Goal: Consume media (video, audio): Consume media (video, audio)

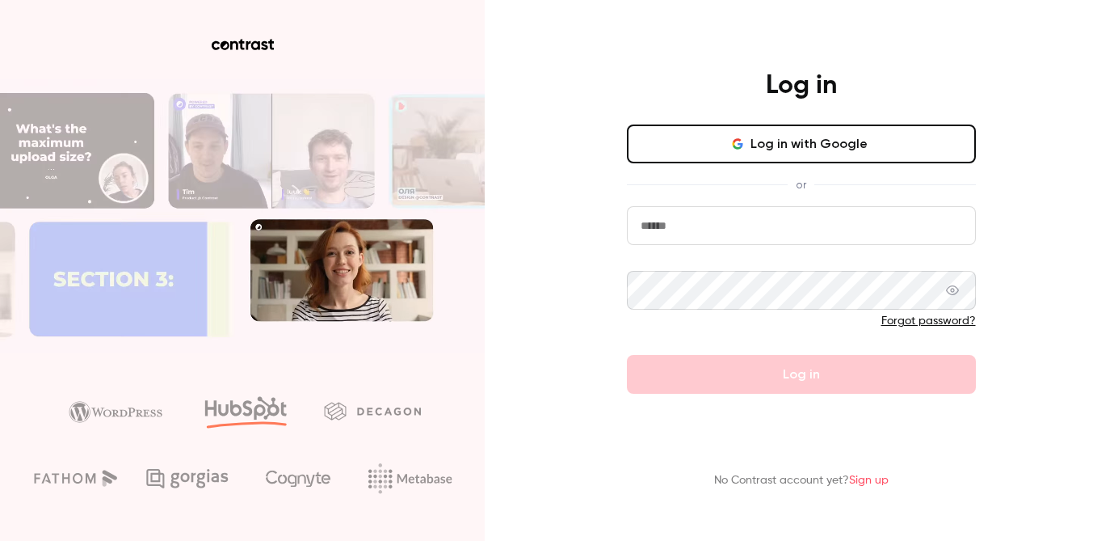
type input "**********"
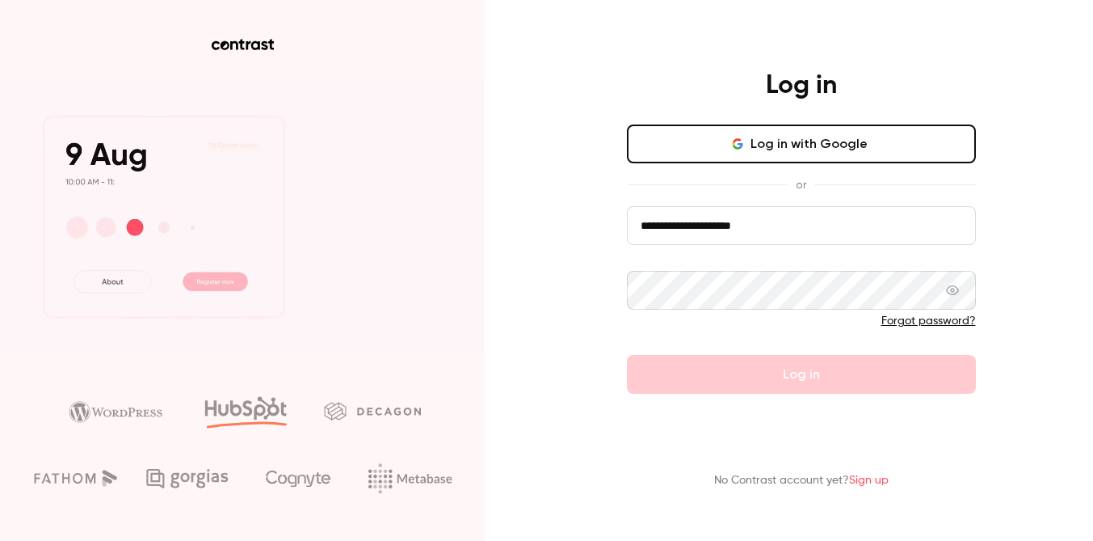
click at [764, 148] on button "Log in with Google" at bounding box center [801, 143] width 349 height 39
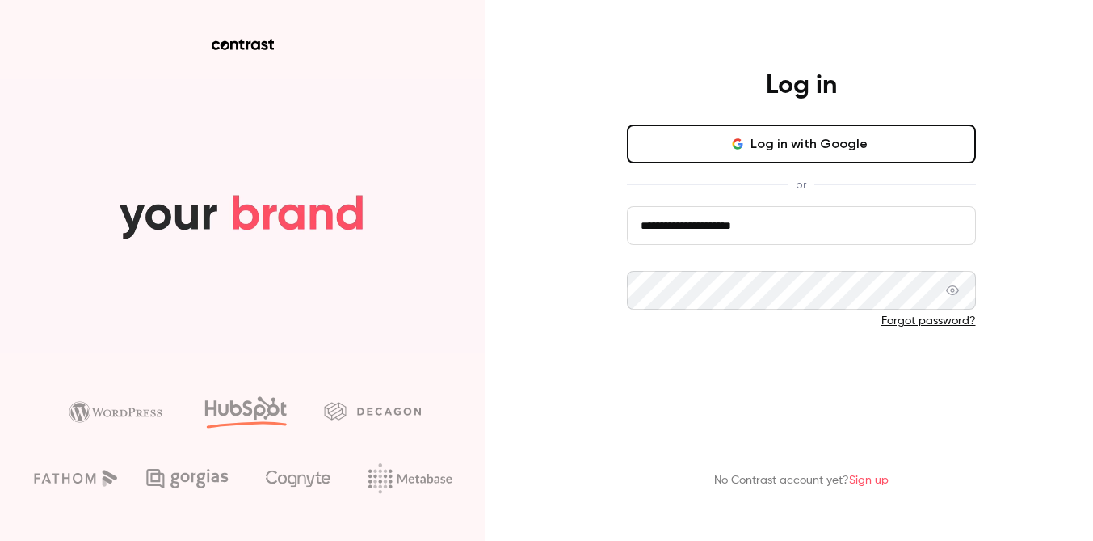
click at [720, 388] on button "Log in" at bounding box center [801, 374] width 349 height 39
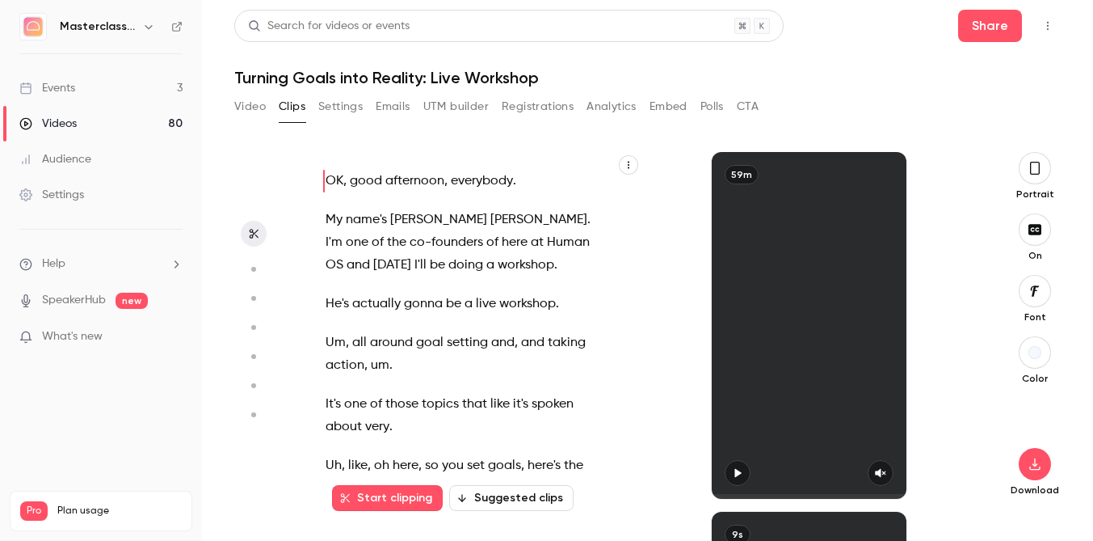
click at [82, 86] on link "Events 3" at bounding box center [101, 88] width 202 height 36
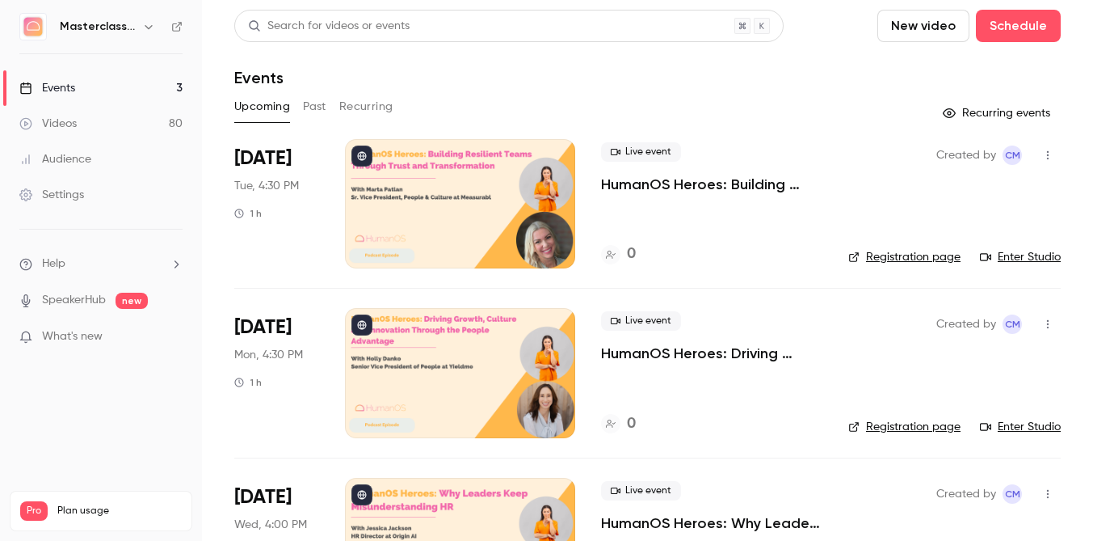
click at [83, 123] on link "Videos 80" at bounding box center [101, 124] width 202 height 36
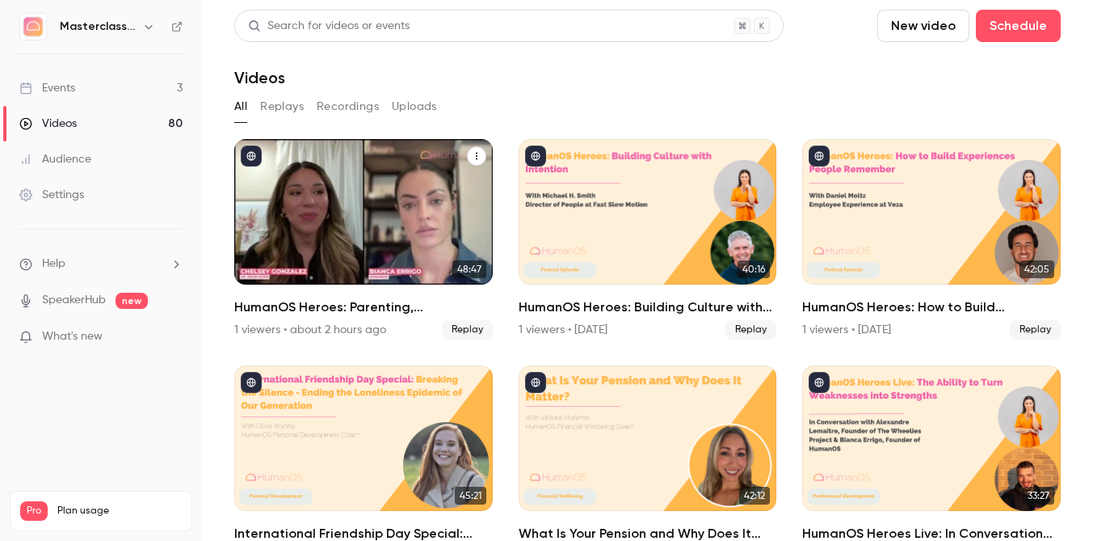
click at [291, 146] on div "HumanOS Heroes: Parenting, Performance, and People Leadership" at bounding box center [363, 211] width 259 height 145
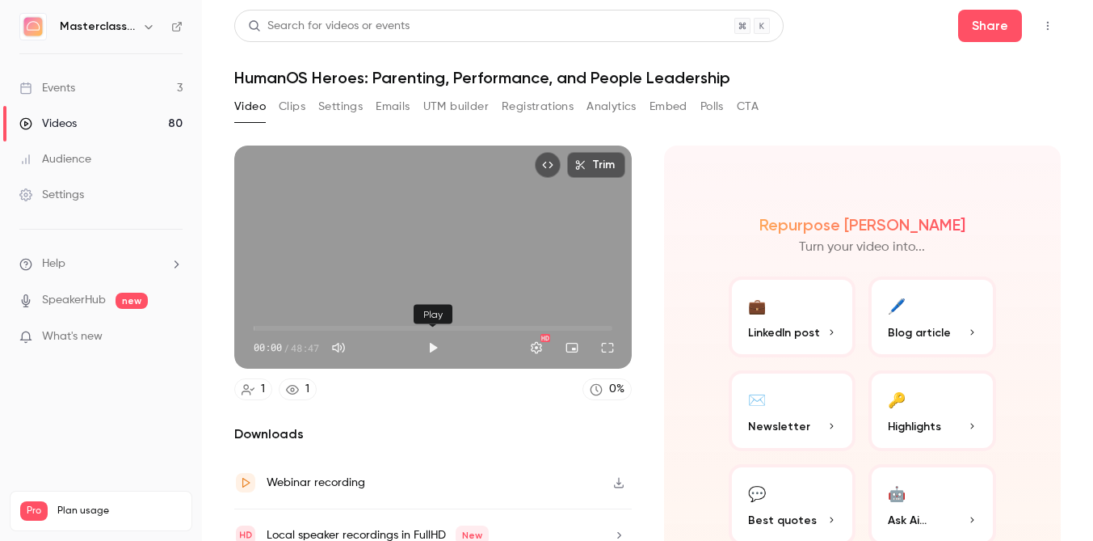
click at [434, 354] on button "Play" at bounding box center [433, 347] width 32 height 32
click at [453, 438] on h2 "Downloads" at bounding box center [433, 433] width 398 height 19
click at [298, 337] on span "06:03" at bounding box center [433, 328] width 359 height 26
click at [432, 354] on button "Pause" at bounding box center [433, 347] width 32 height 32
type input "*****"
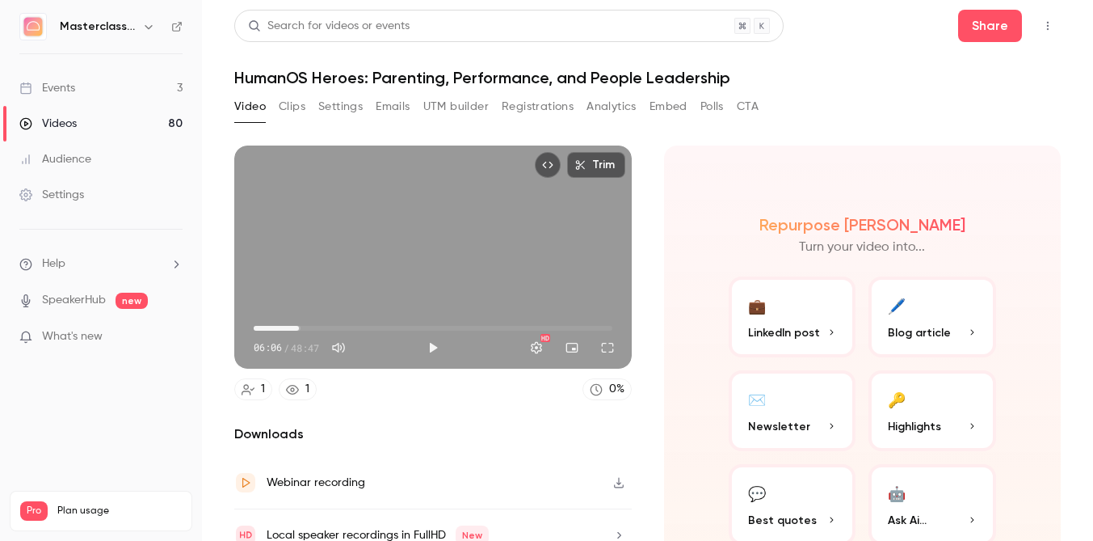
click at [93, 122] on link "Videos 80" at bounding box center [101, 124] width 202 height 36
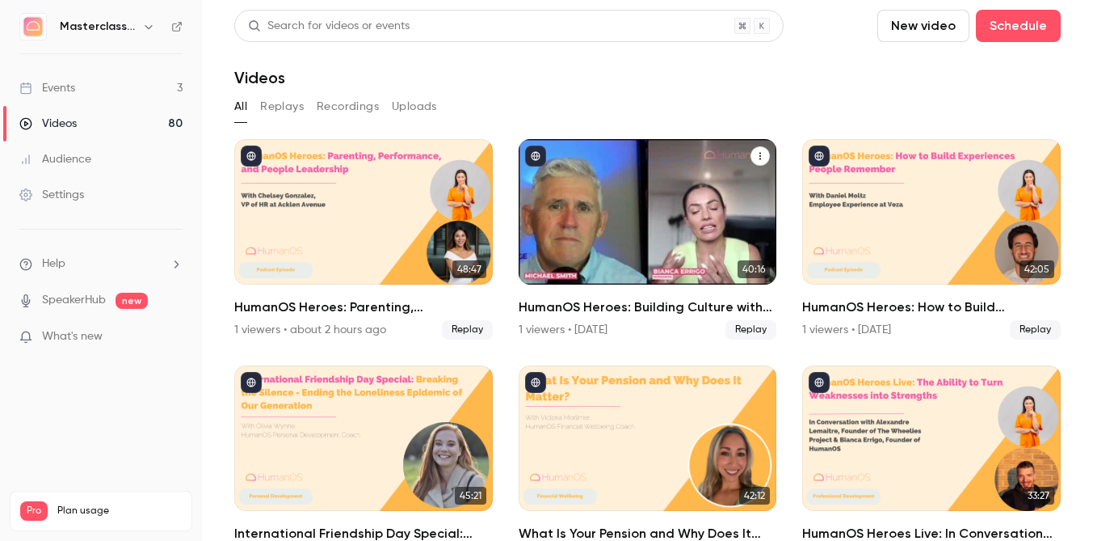
click at [583, 234] on div "HumanOS Heroes: Building Culture with Intention" at bounding box center [648, 211] width 259 height 145
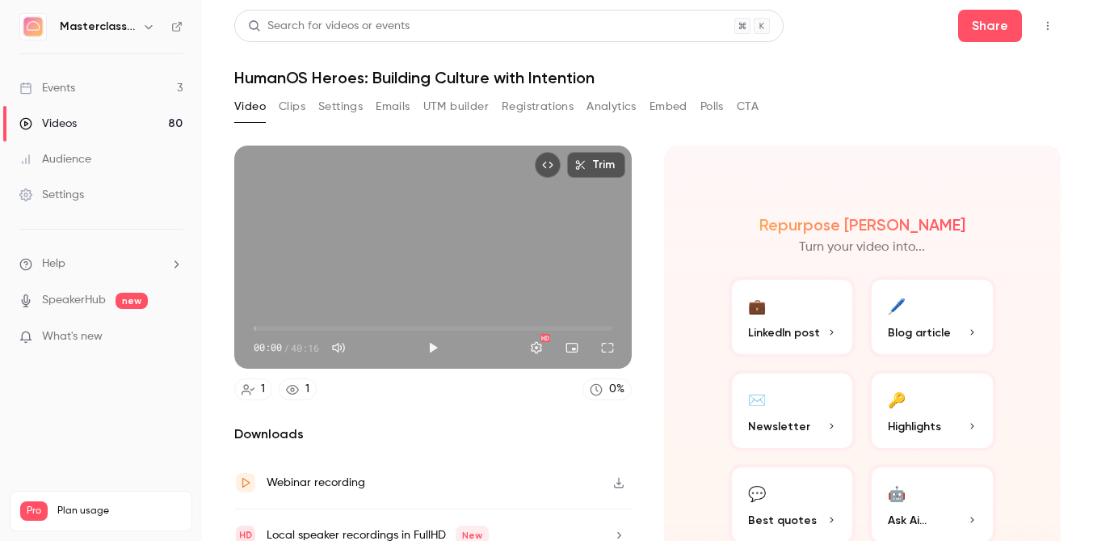
click at [302, 117] on button "Clips" at bounding box center [292, 107] width 27 height 26
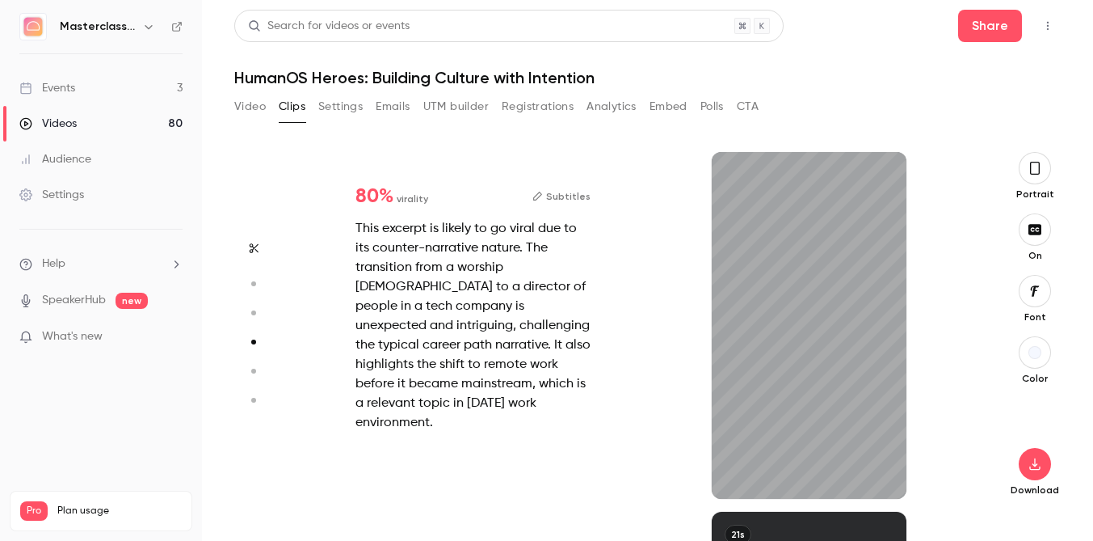
type input "*"
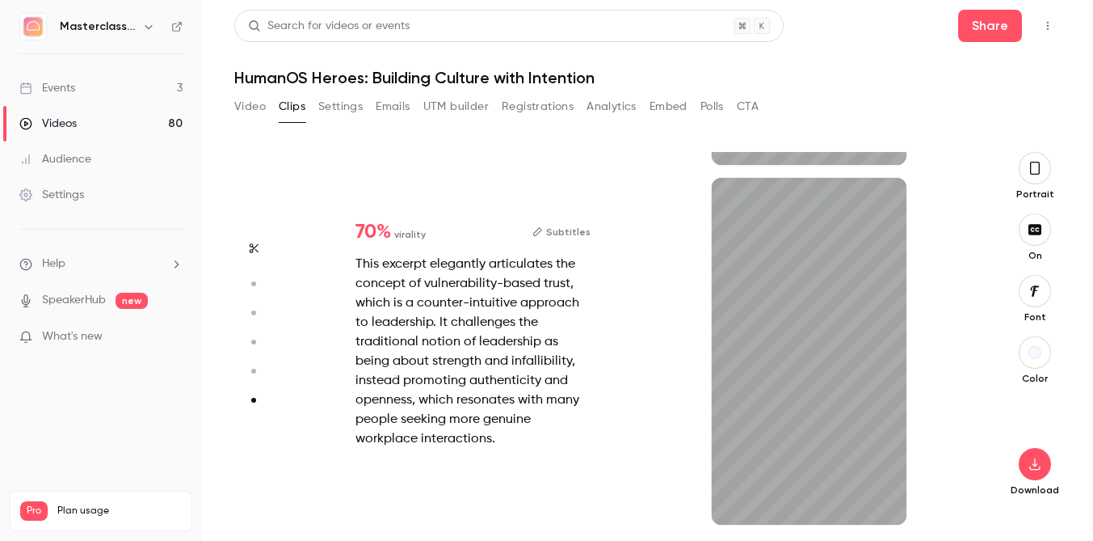
scroll to position [1772, 0]
type input "*"
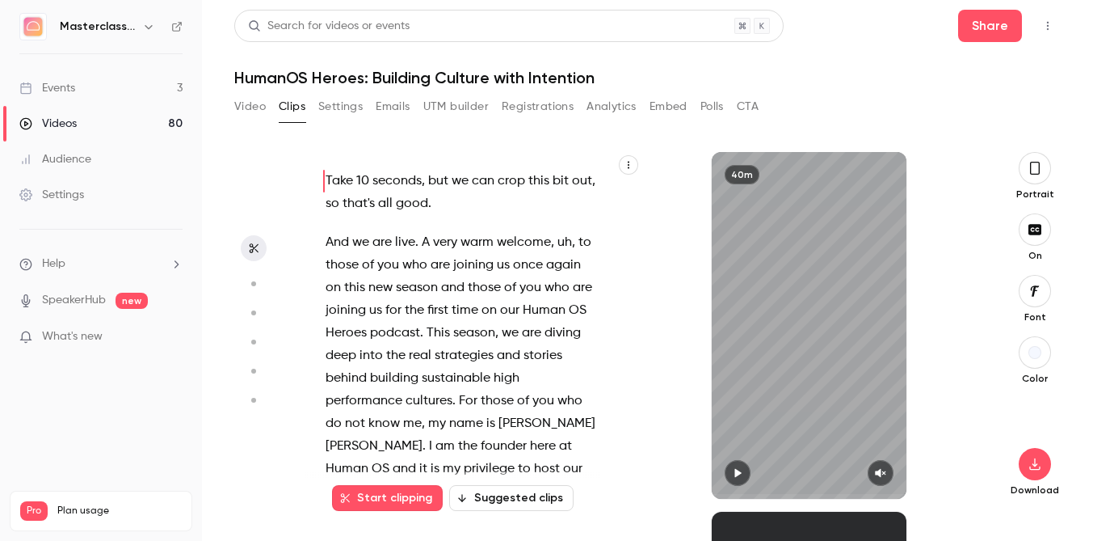
scroll to position [24, 0]
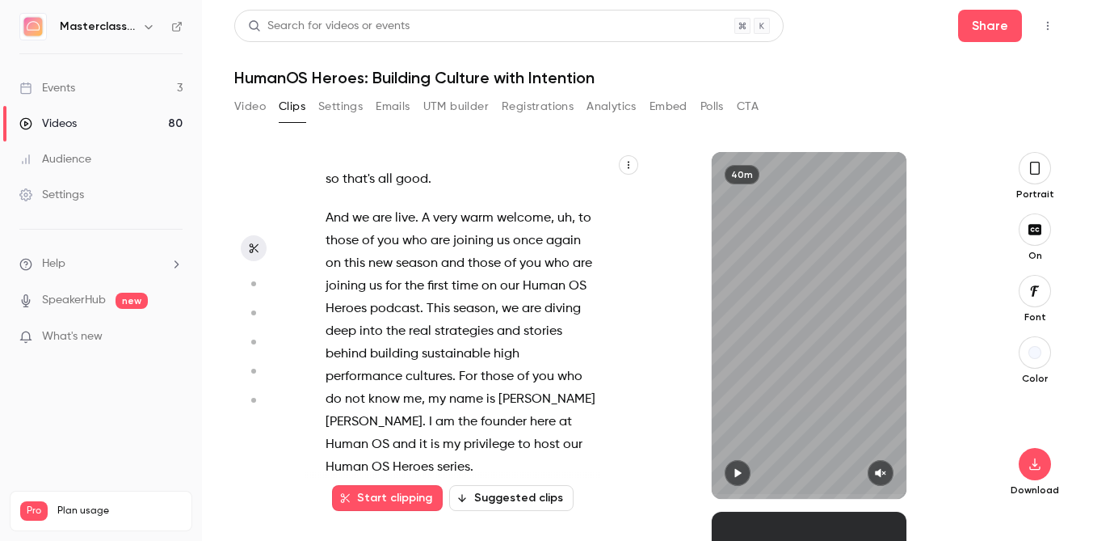
click at [326, 213] on span "And" at bounding box center [337, 218] width 23 height 23
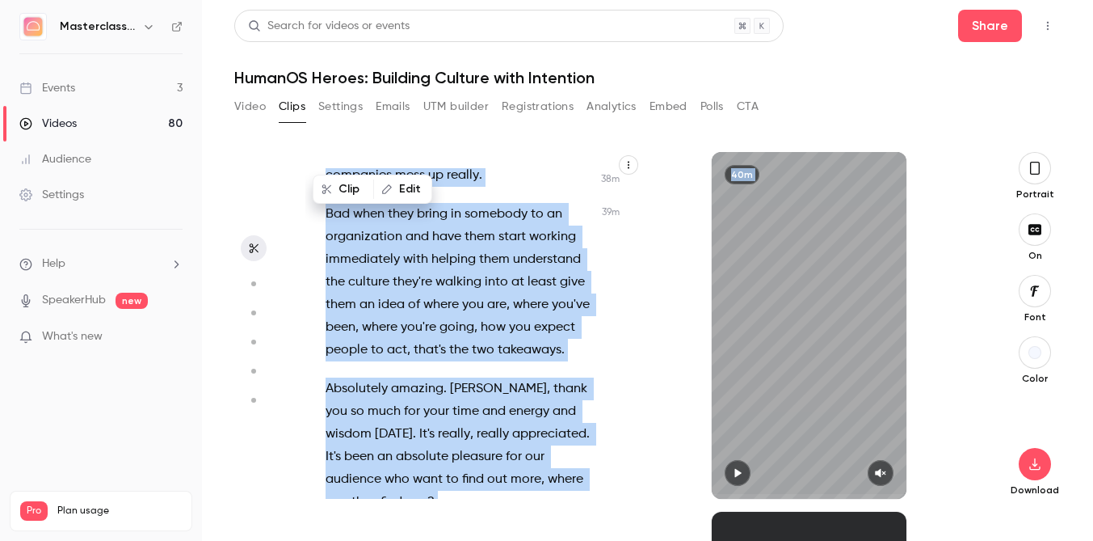
scroll to position [23509, 0]
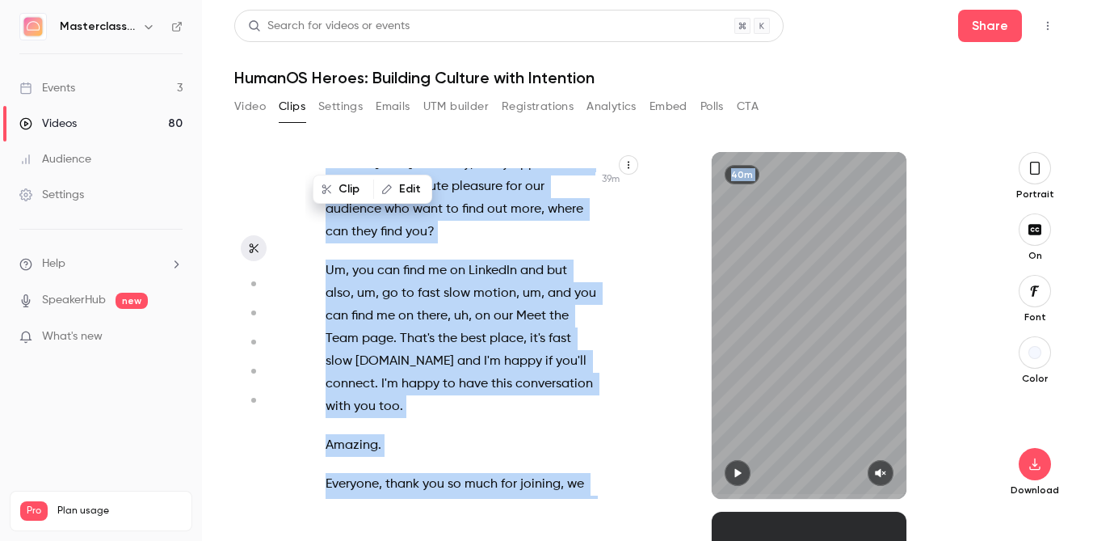
drag, startPoint x: 325, startPoint y: 235, endPoint x: 625, endPoint y: 537, distance: 425.1
click at [625, 537] on div "Take 10 seconds , but we can crop this bit out , so that's all good . And we ar…" at bounding box center [640, 346] width 671 height 389
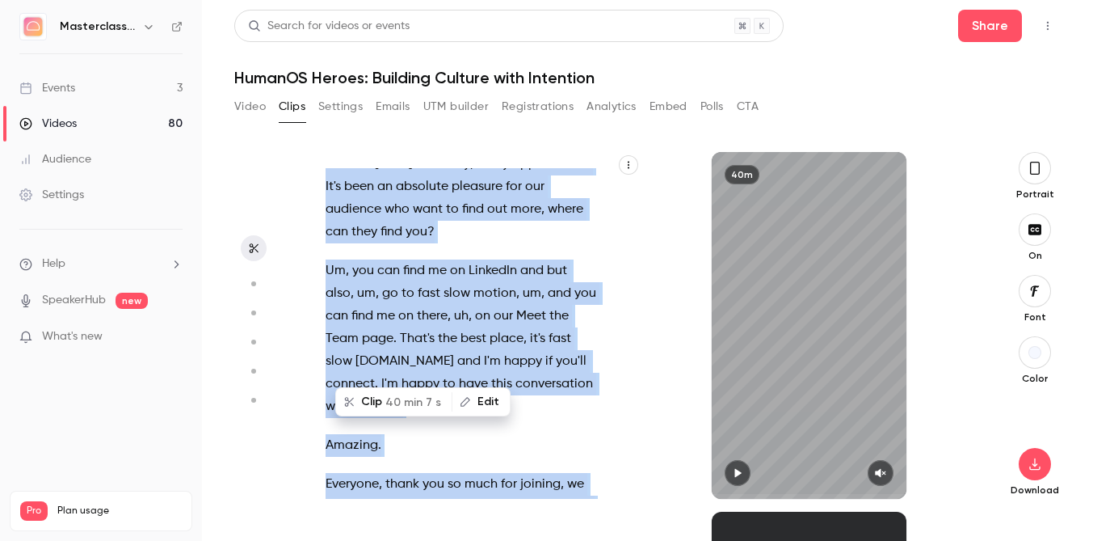
click at [496, 259] on p "Um , you can find me on LinkedIn and but also , um , go to fast slow motion , u…" at bounding box center [462, 338] width 272 height 158
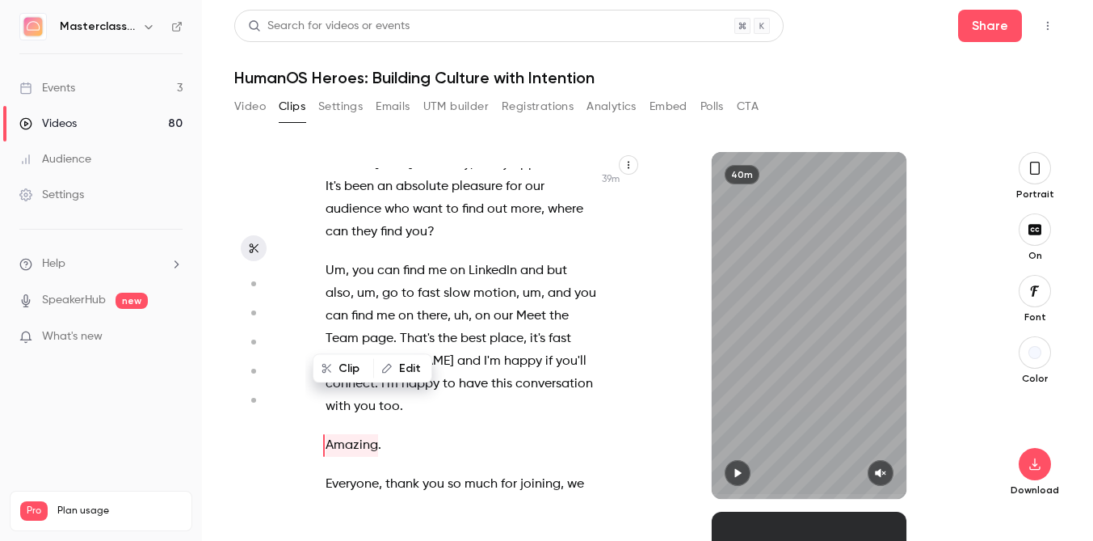
scroll to position [23394, 0]
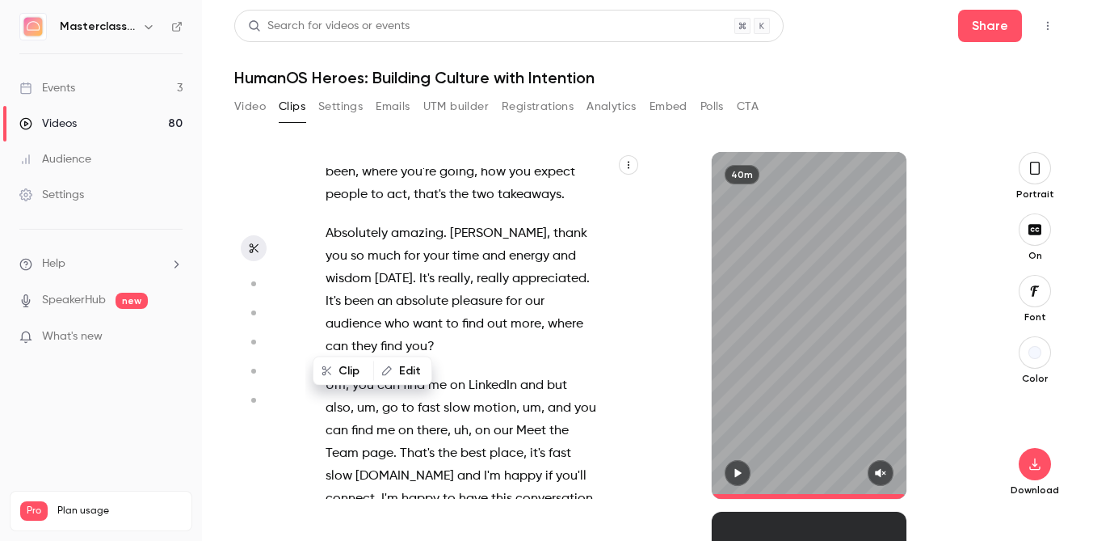
click at [668, 172] on div "40m" at bounding box center [810, 325] width 336 height 347
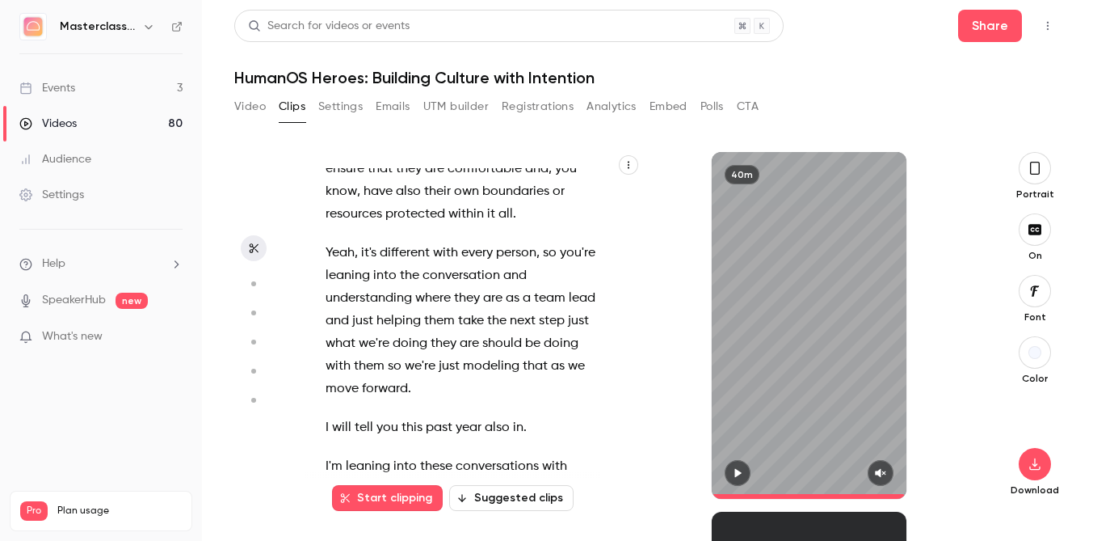
scroll to position [2714, 0]
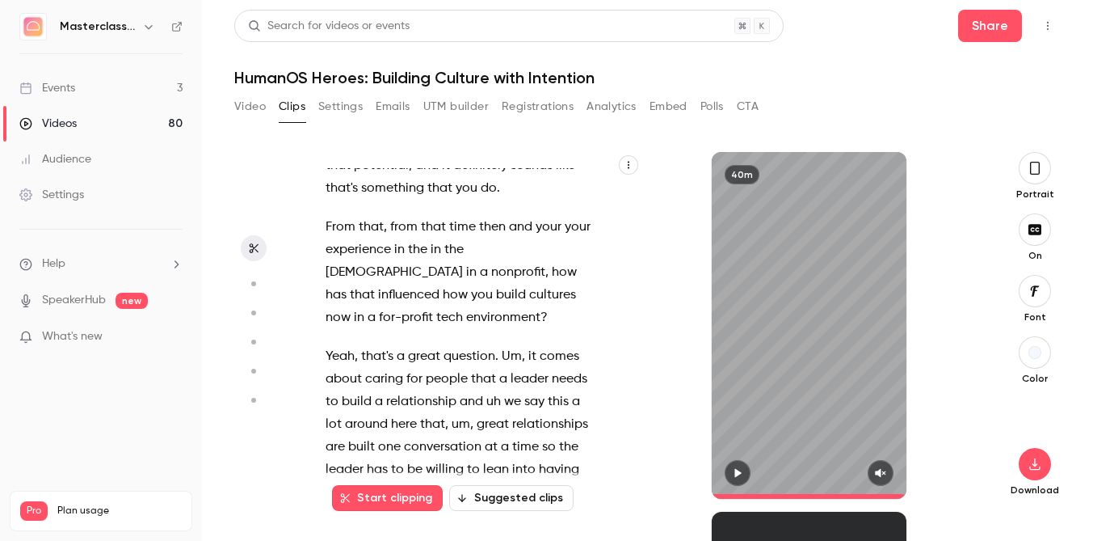
click at [322, 275] on div "Take 10 seconds , but we can crop this bit out , so that's all good . And we ar…" at bounding box center [469, 333] width 328 height 330
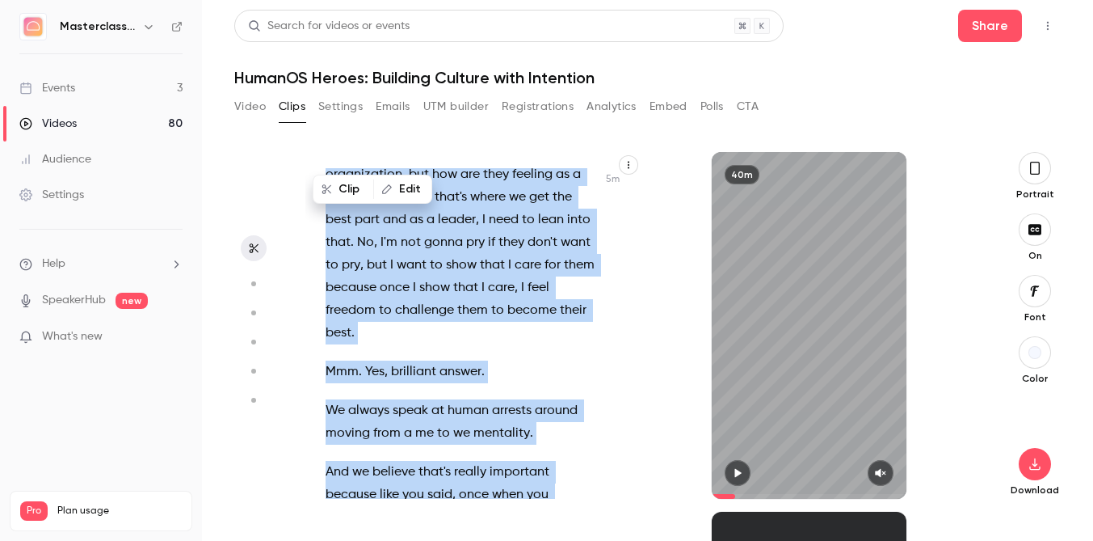
scroll to position [3193, 0]
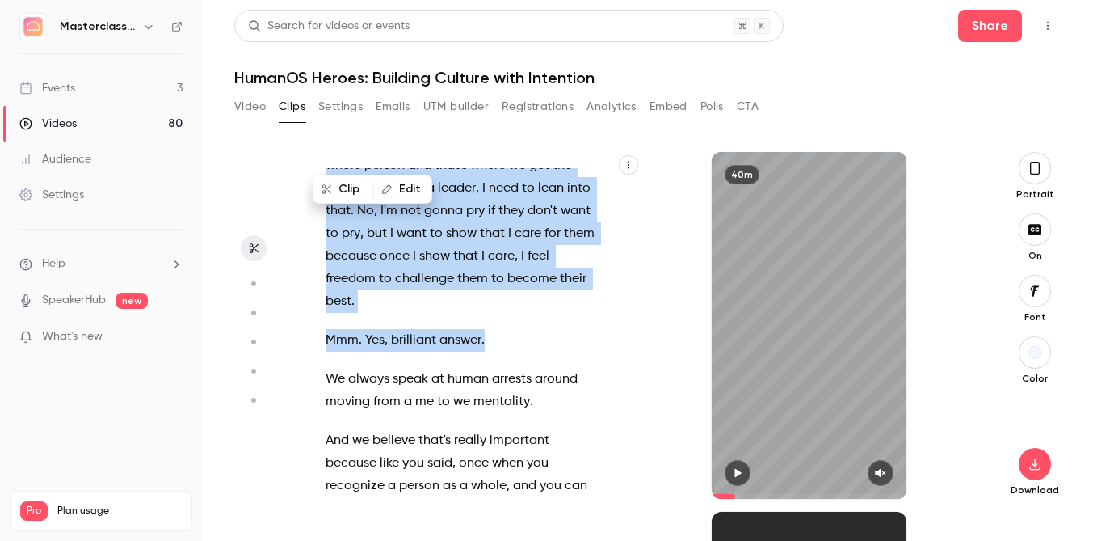
drag, startPoint x: 326, startPoint y: 229, endPoint x: 524, endPoint y: 280, distance: 205.2
click at [524, 280] on div "Take 10 seconds , but we can crop this bit out , so that's all good . And we ar…" at bounding box center [469, 333] width 328 height 330
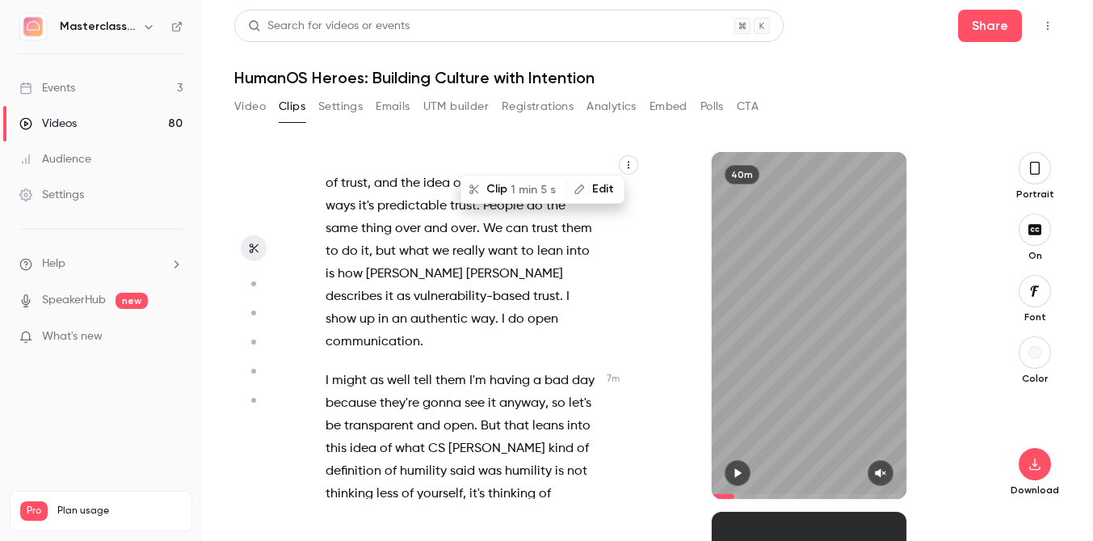
scroll to position [4088, 0]
click at [509, 195] on button "Clip 1 min 5 s" at bounding box center [513, 189] width 103 height 26
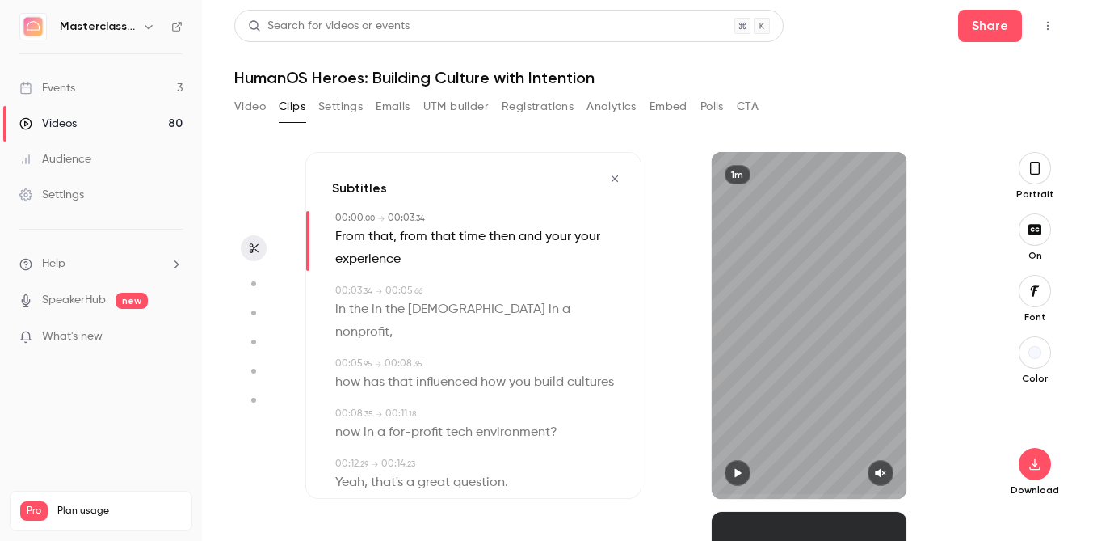
click at [746, 458] on div "1m" at bounding box center [809, 325] width 195 height 347
click at [617, 187] on button "button" at bounding box center [615, 179] width 26 height 26
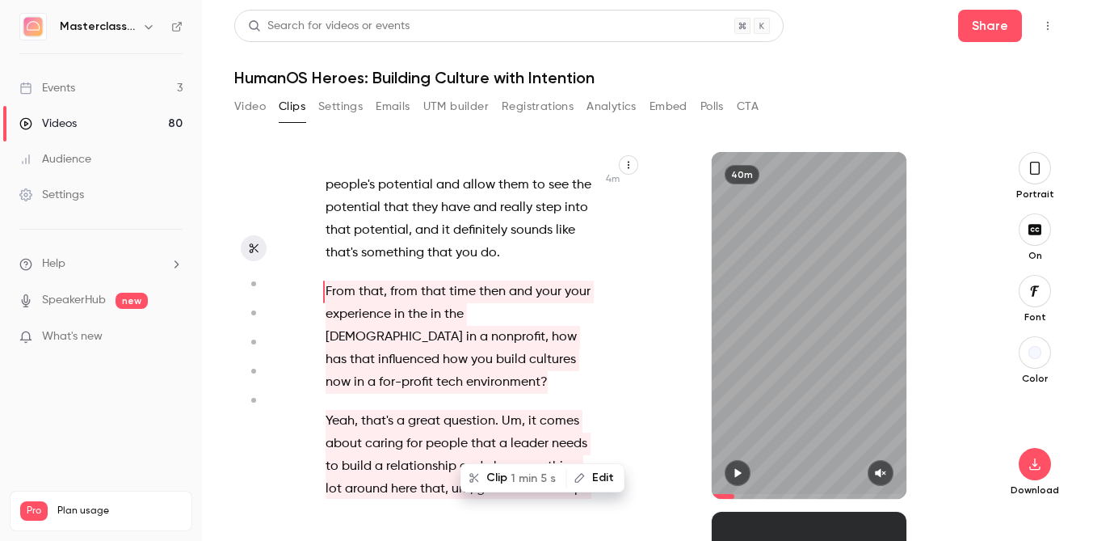
scroll to position [2649, 0]
click at [317, 241] on div "Take 10 seconds , but we can crop this bit out , so that's all good . And we ar…" at bounding box center [469, 333] width 328 height 330
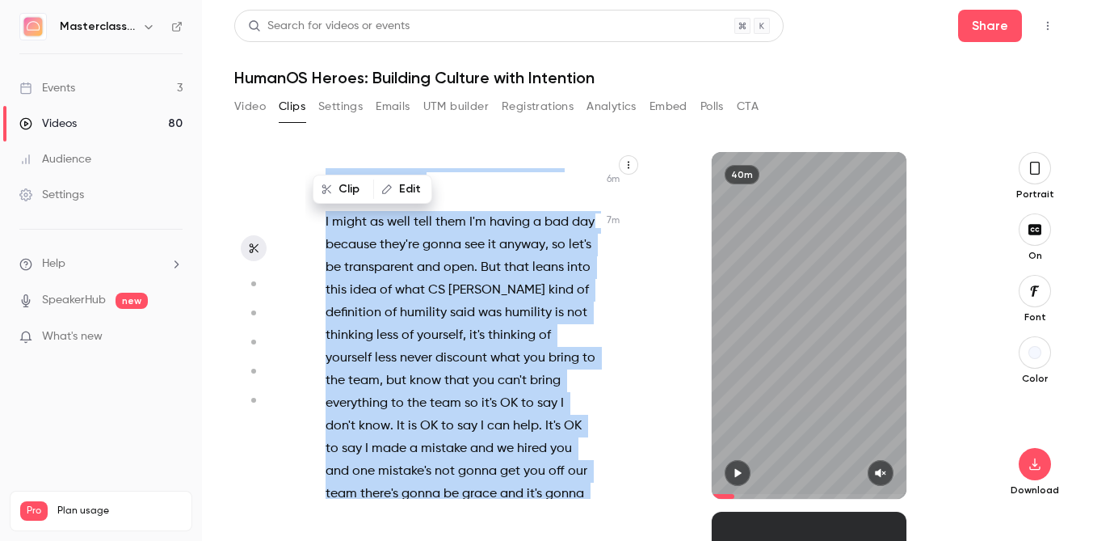
scroll to position [4255, 0]
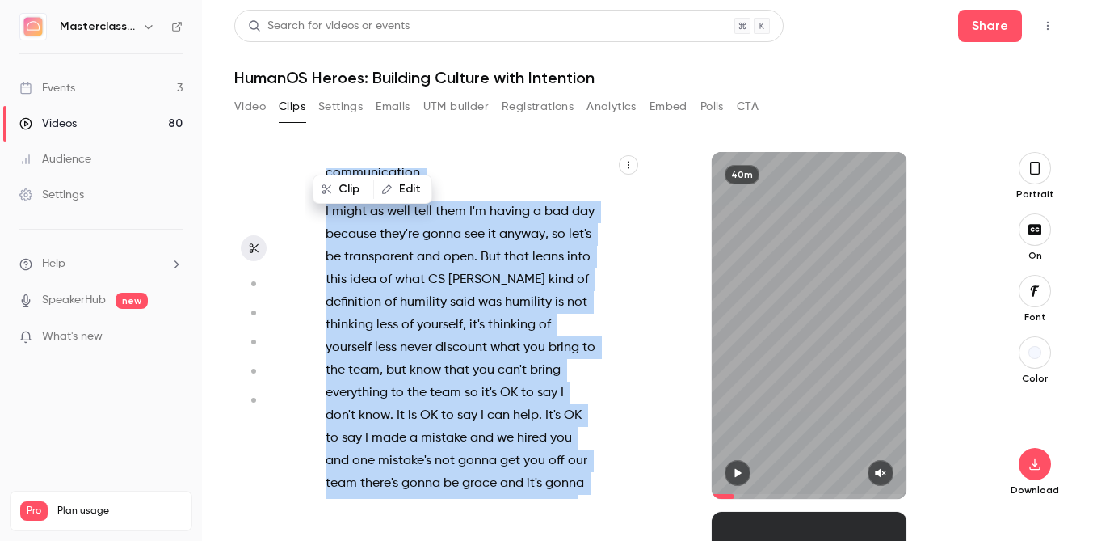
drag, startPoint x: 317, startPoint y: 225, endPoint x: 559, endPoint y: 414, distance: 307.4
click at [559, 414] on div "Take 10 seconds , but we can crop this bit out , so that's all good . And we ar…" at bounding box center [469, 333] width 328 height 330
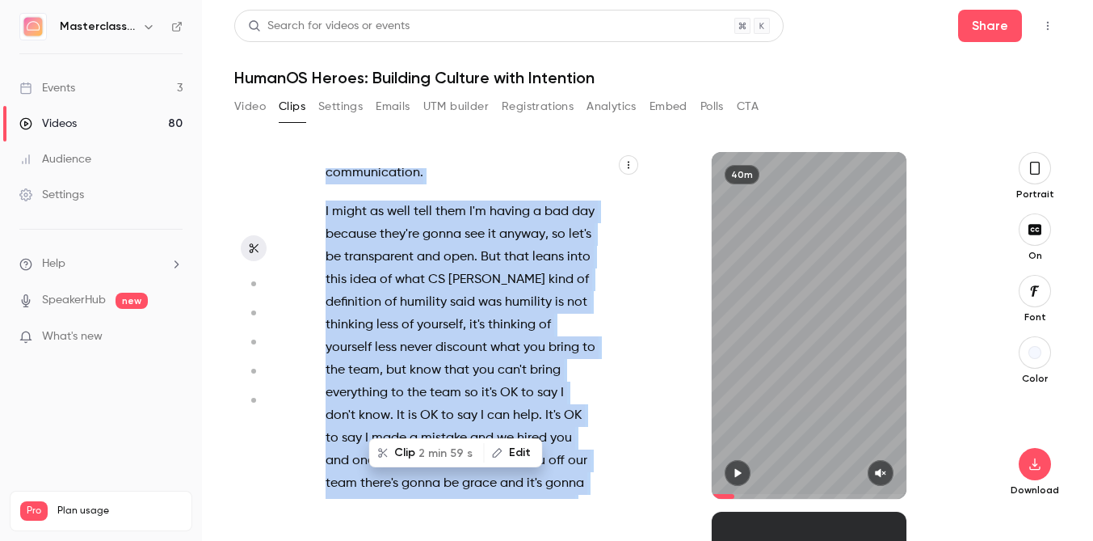
click at [450, 455] on span "2 min 59 s" at bounding box center [446, 452] width 54 height 17
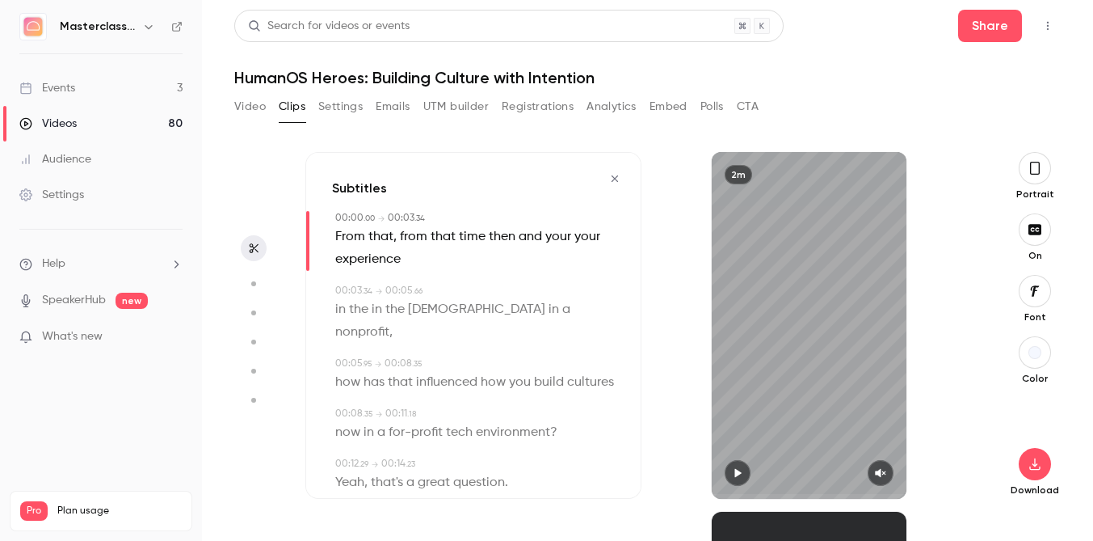
click at [1029, 177] on button "button" at bounding box center [1035, 168] width 32 height 32
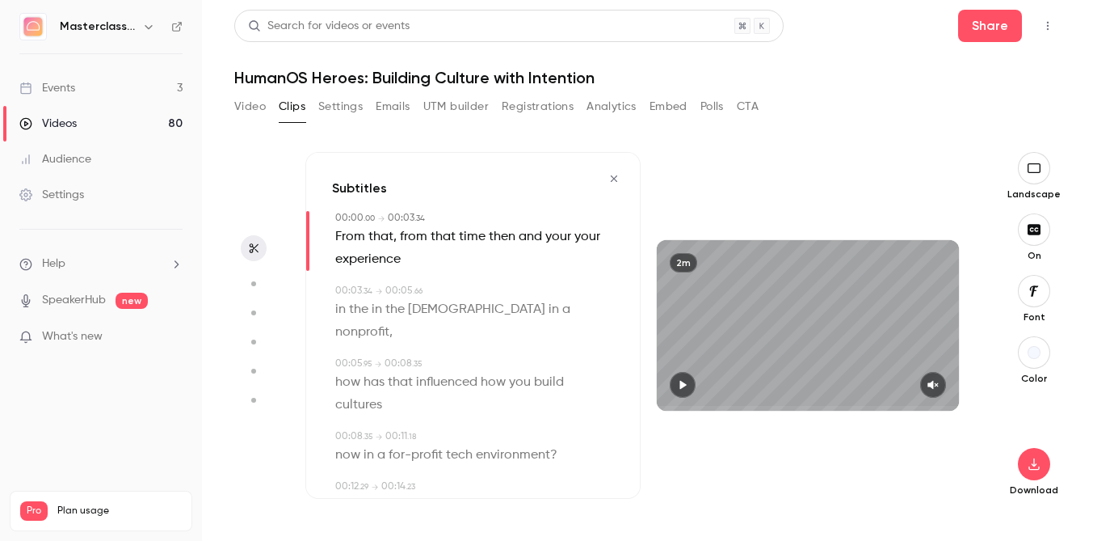
click at [693, 379] on button "button" at bounding box center [683, 385] width 26 height 26
click at [685, 381] on icon "button" at bounding box center [682, 384] width 13 height 11
click at [1036, 238] on button "button" at bounding box center [1034, 229] width 32 height 32
type input "***"
click at [1023, 456] on button "button" at bounding box center [1034, 464] width 32 height 32
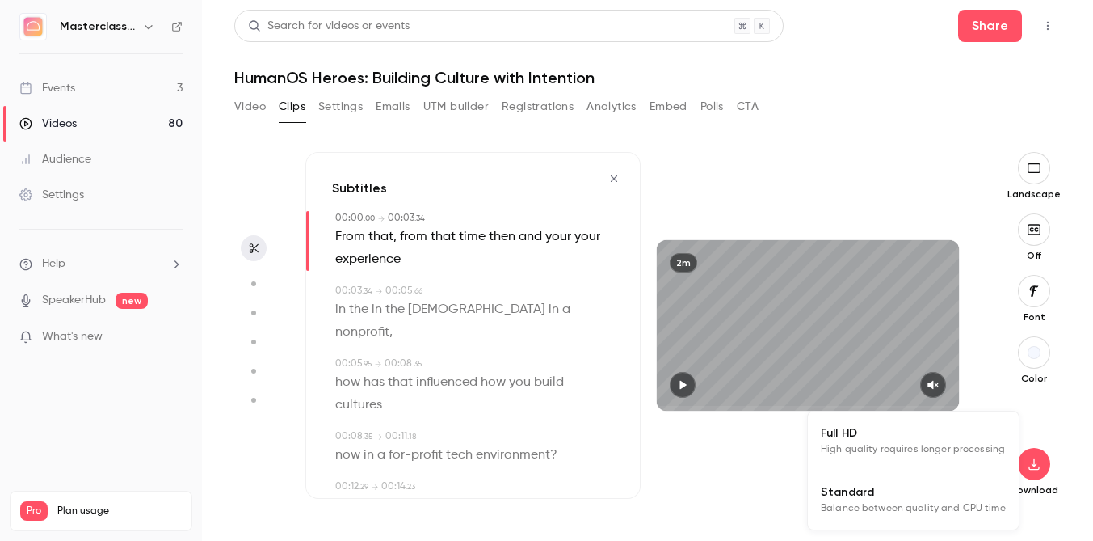
click at [975, 453] on span "High quality requires longer processing" at bounding box center [913, 449] width 184 height 16
click at [245, 104] on button "Video" at bounding box center [250, 107] width 32 height 26
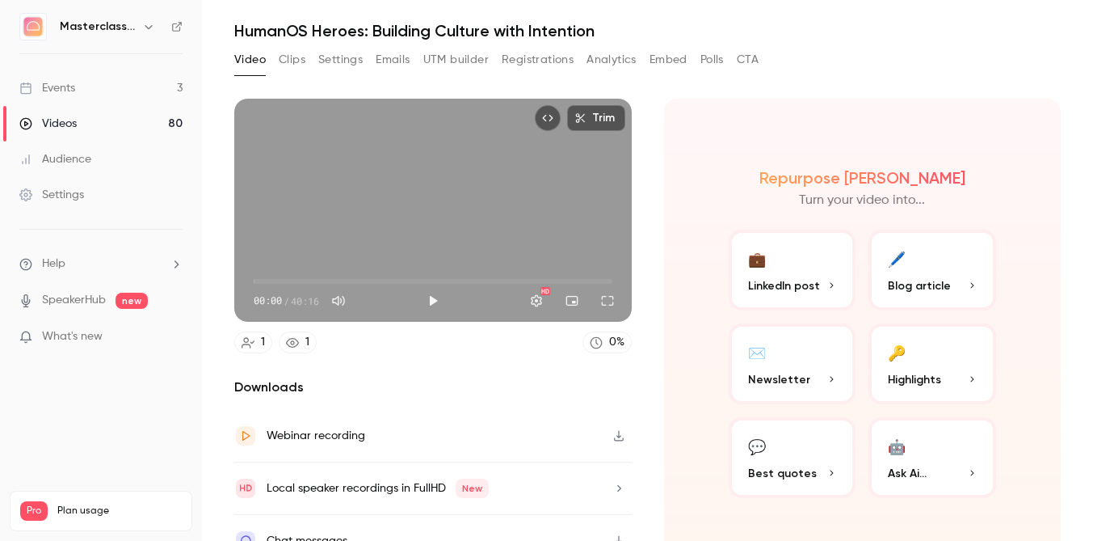
scroll to position [58, 0]
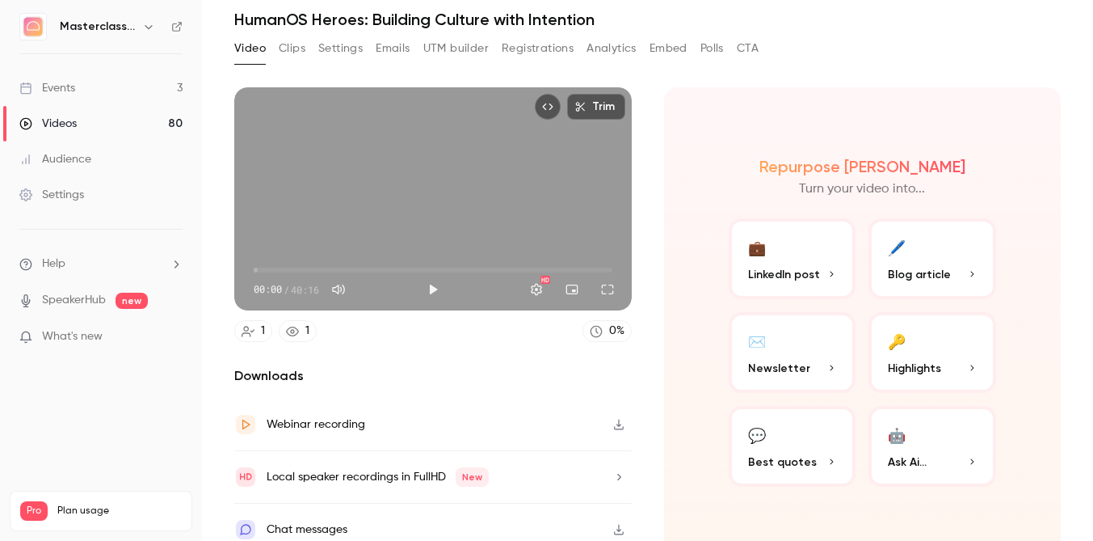
click at [99, 116] on link "Videos 80" at bounding box center [101, 124] width 202 height 36
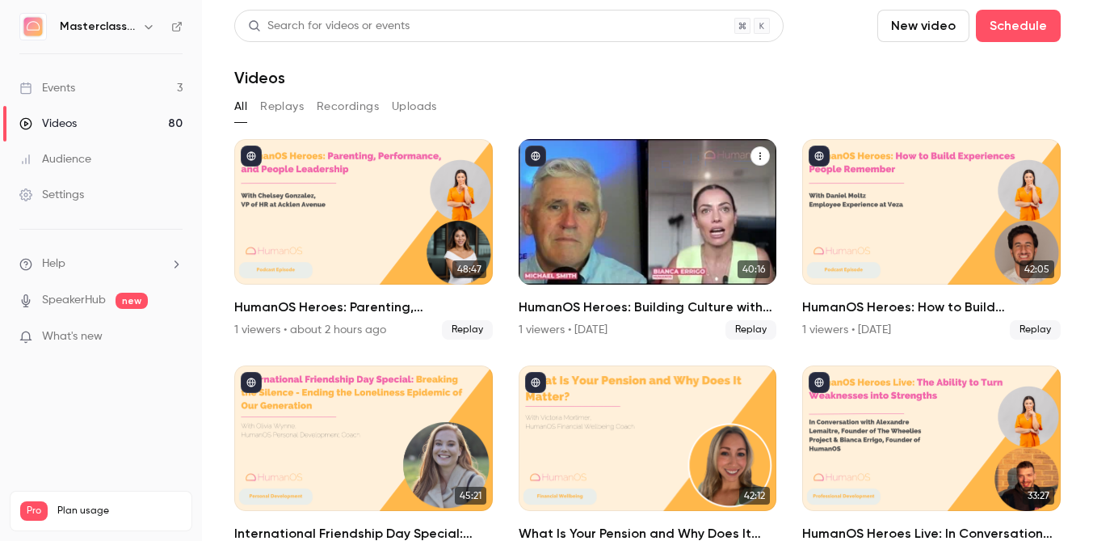
click at [604, 292] on link "40:16 HumanOS Heroes: Building Culture with Intention 1 viewers • [DATE] Replay" at bounding box center [648, 239] width 259 height 200
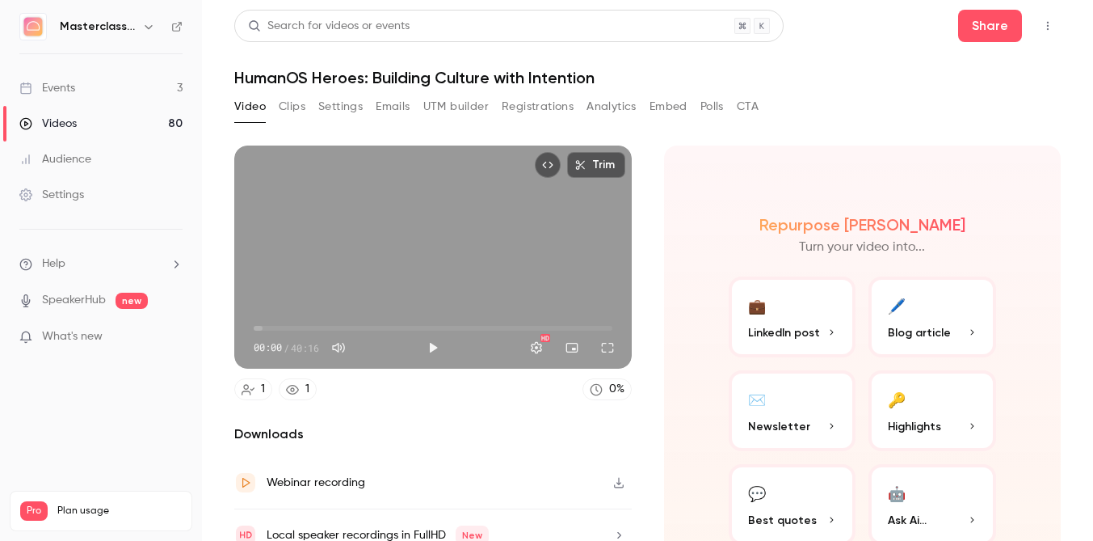
click at [291, 107] on button "Clips" at bounding box center [292, 107] width 27 height 26
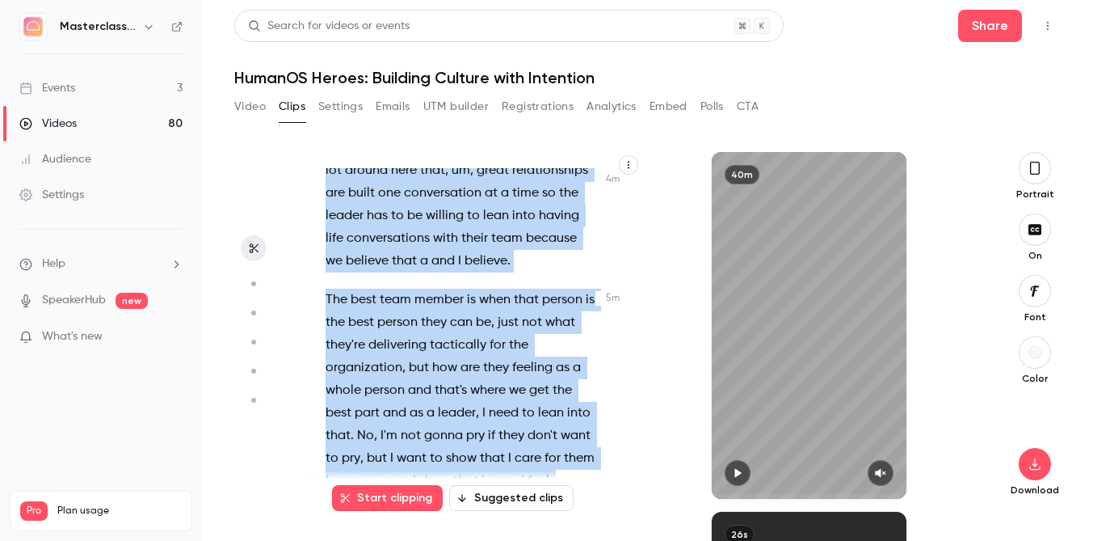
scroll to position [3010, 0]
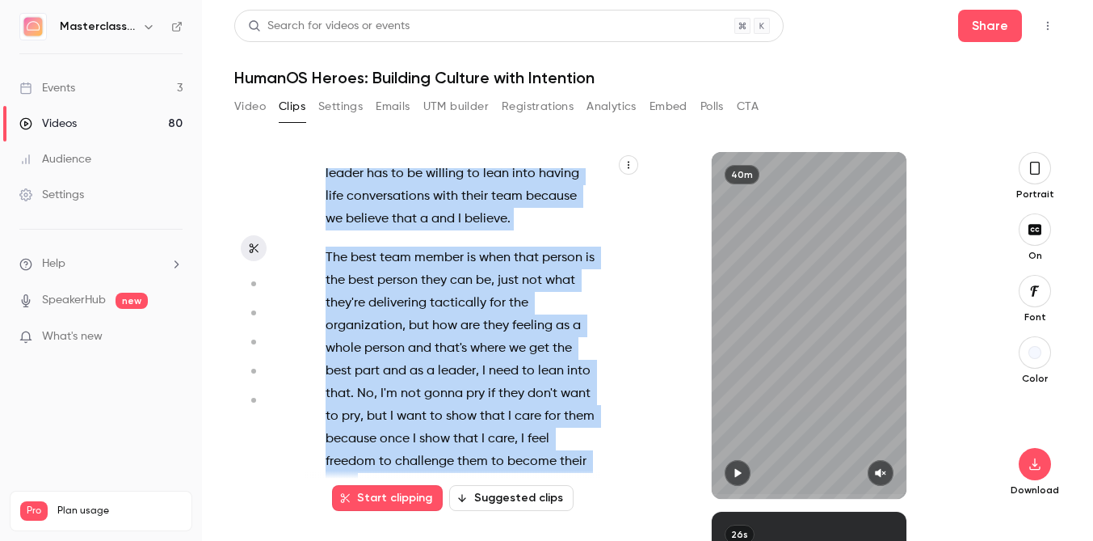
drag, startPoint x: 324, startPoint y: 208, endPoint x: 494, endPoint y: 453, distance: 298.6
click at [494, 453] on div "Take 10 seconds , but we can crop this bit out , so that's all good . And we ar…" at bounding box center [469, 333] width 328 height 330
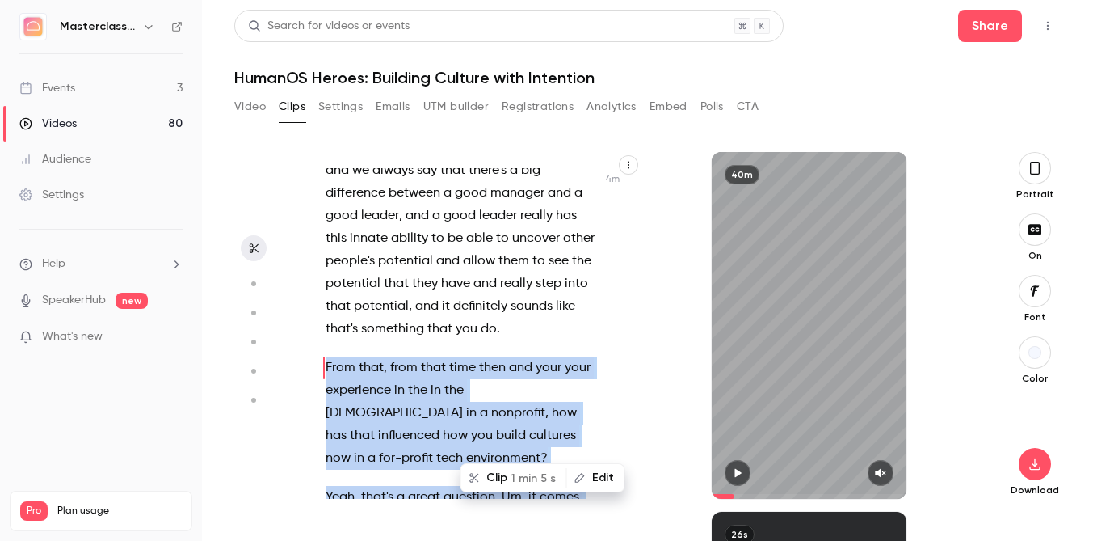
scroll to position [2562, 0]
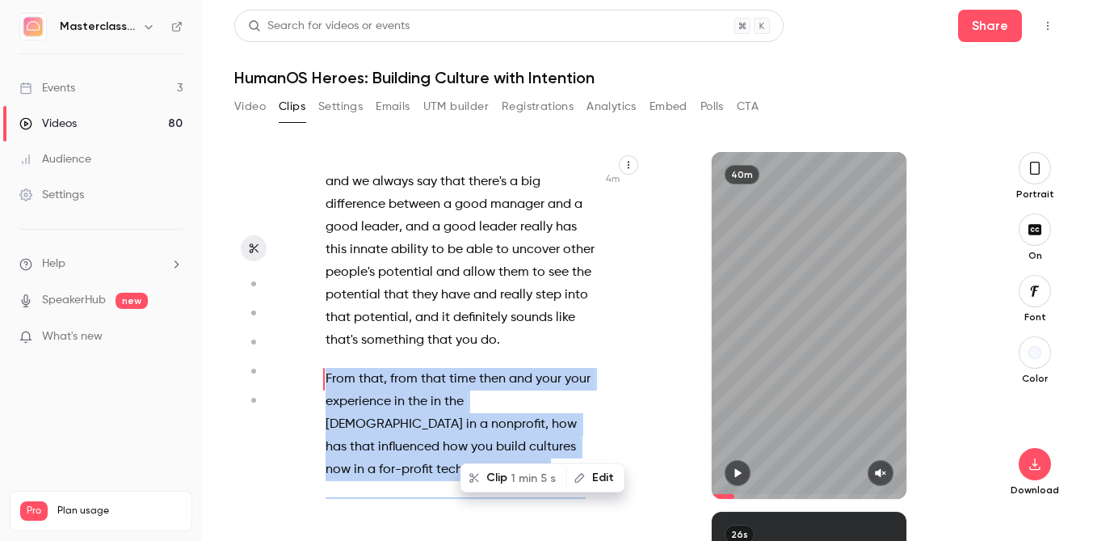
click at [498, 463] on div "Clip 1 min 5 s Edit" at bounding box center [543, 477] width 165 height 29
click at [499, 479] on button "Clip 1 min 5 s" at bounding box center [513, 478] width 103 height 26
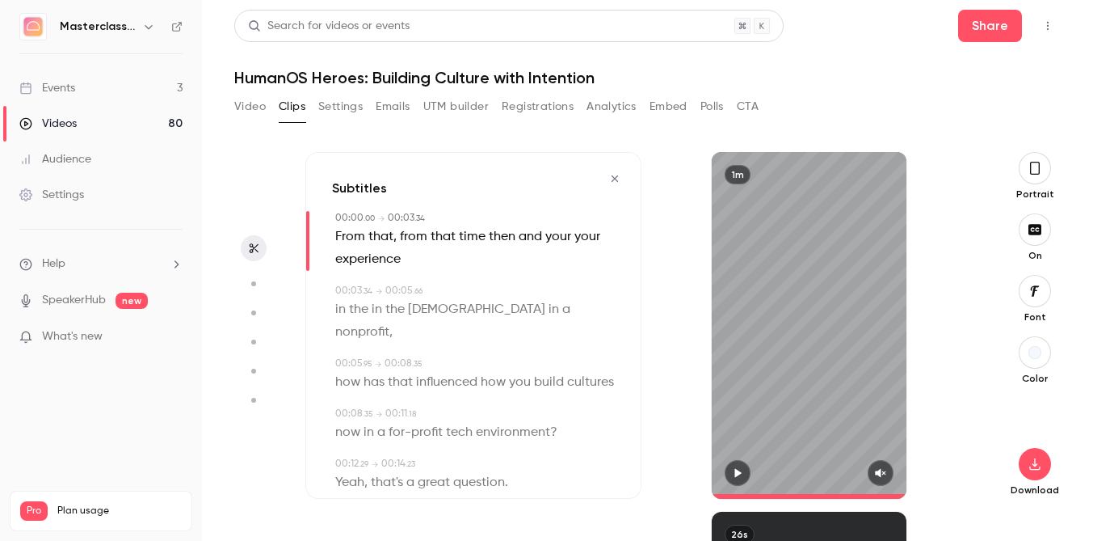
type input "*"
click at [1032, 178] on button "button" at bounding box center [1035, 168] width 32 height 32
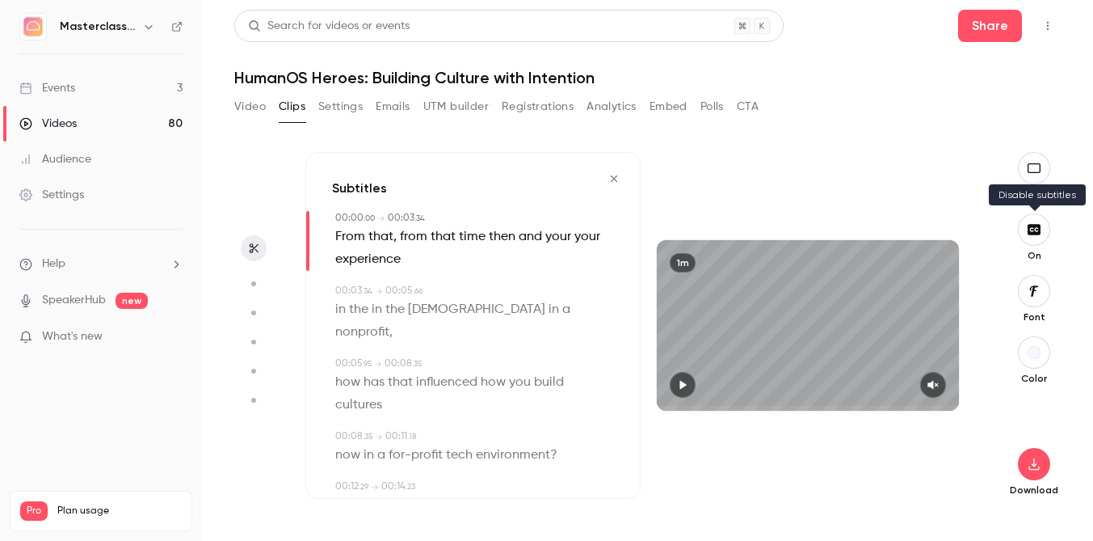
click at [1030, 231] on icon "button" at bounding box center [1034, 229] width 13 height 11
click at [1026, 474] on button "button" at bounding box center [1034, 464] width 32 height 32
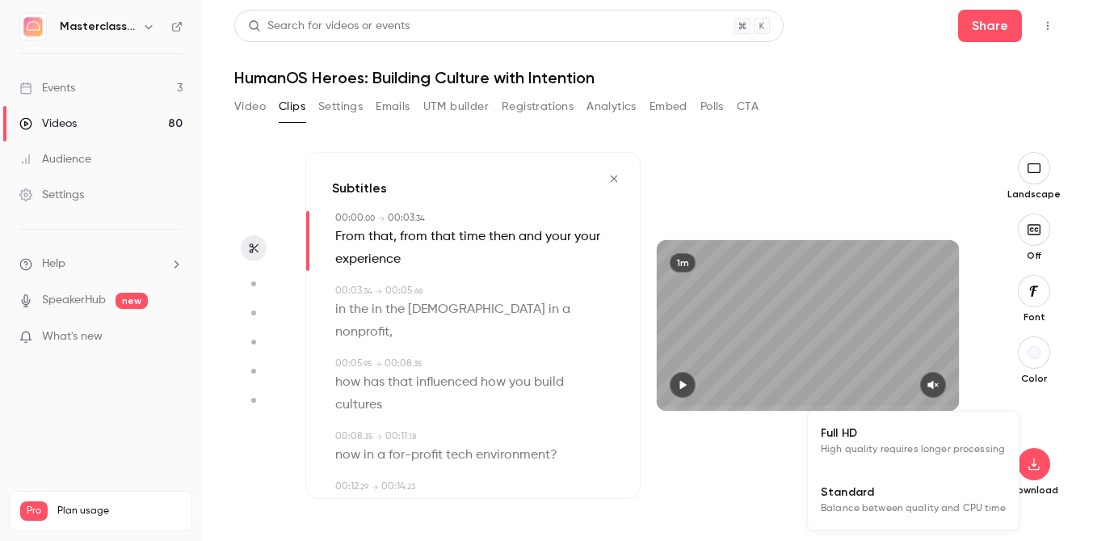
click at [978, 448] on span "High quality requires longer processing" at bounding box center [913, 449] width 184 height 16
click at [617, 180] on icon "button" at bounding box center [614, 178] width 13 height 11
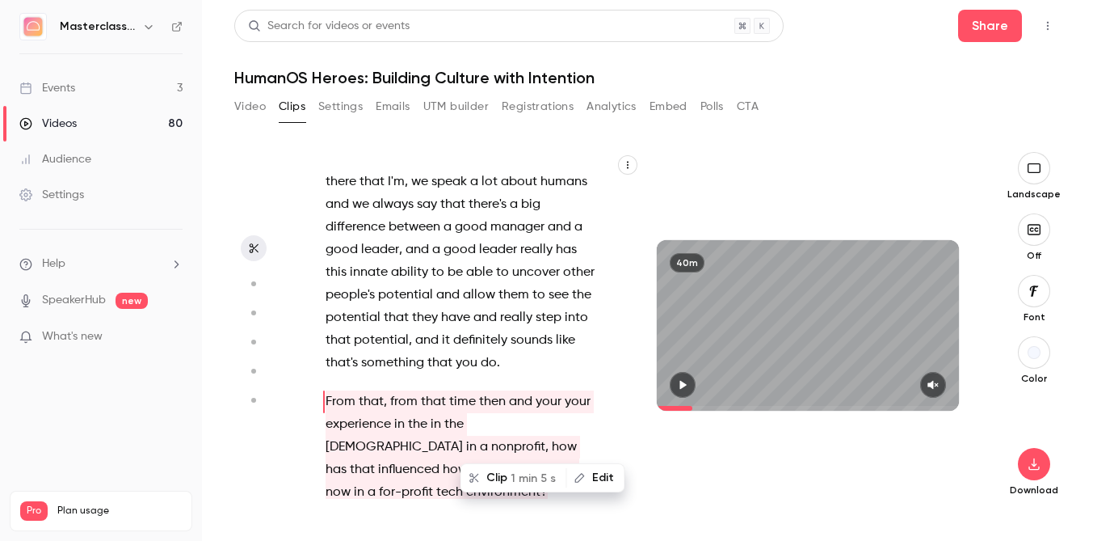
click at [697, 184] on div "40m" at bounding box center [808, 325] width 335 height 347
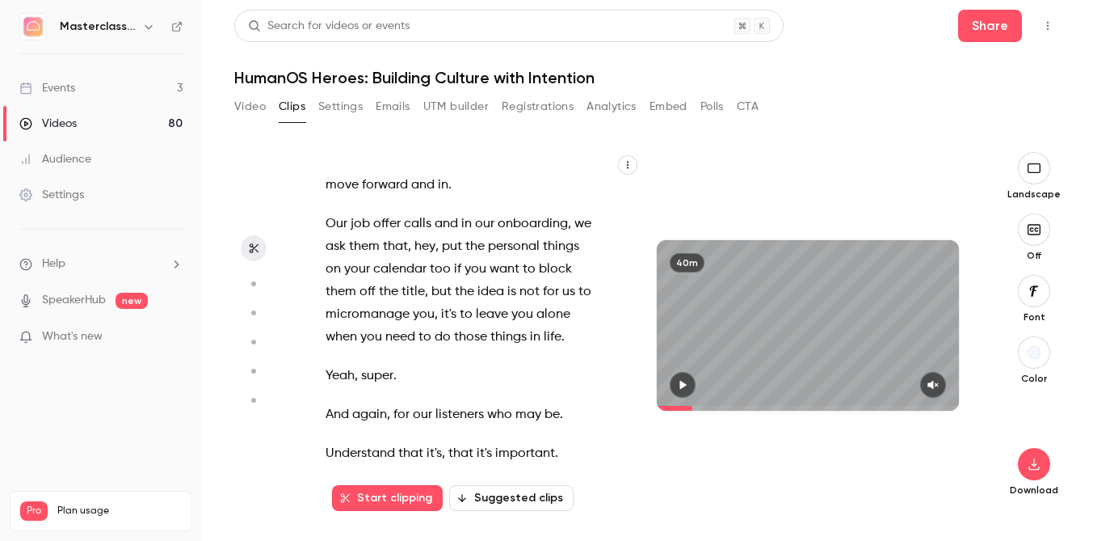
scroll to position [19212, 0]
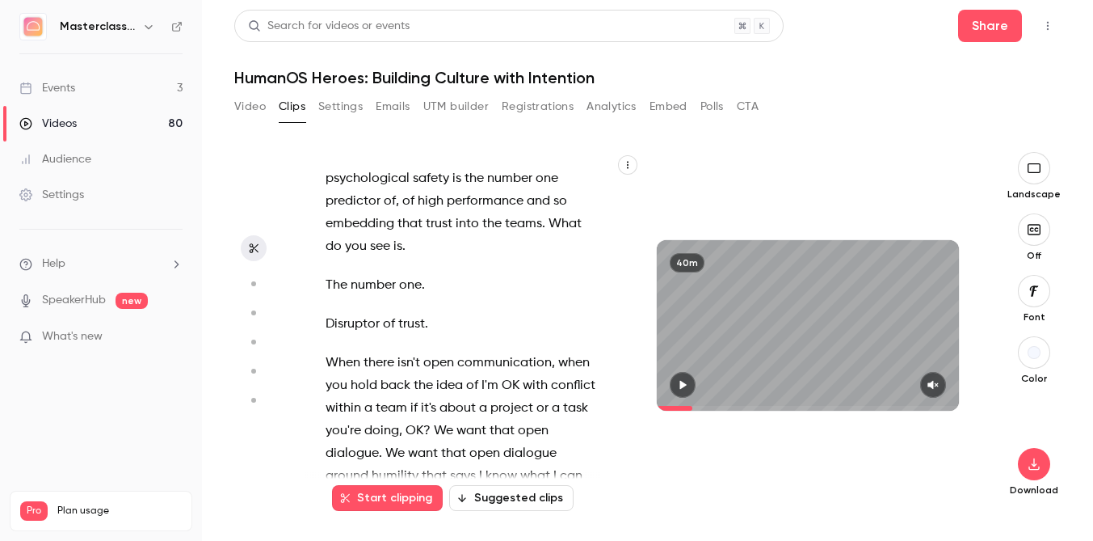
click at [312, 328] on div "Take 10 seconds , but we can crop this bit out , so that's all good . And we ar…" at bounding box center [468, 333] width 327 height 330
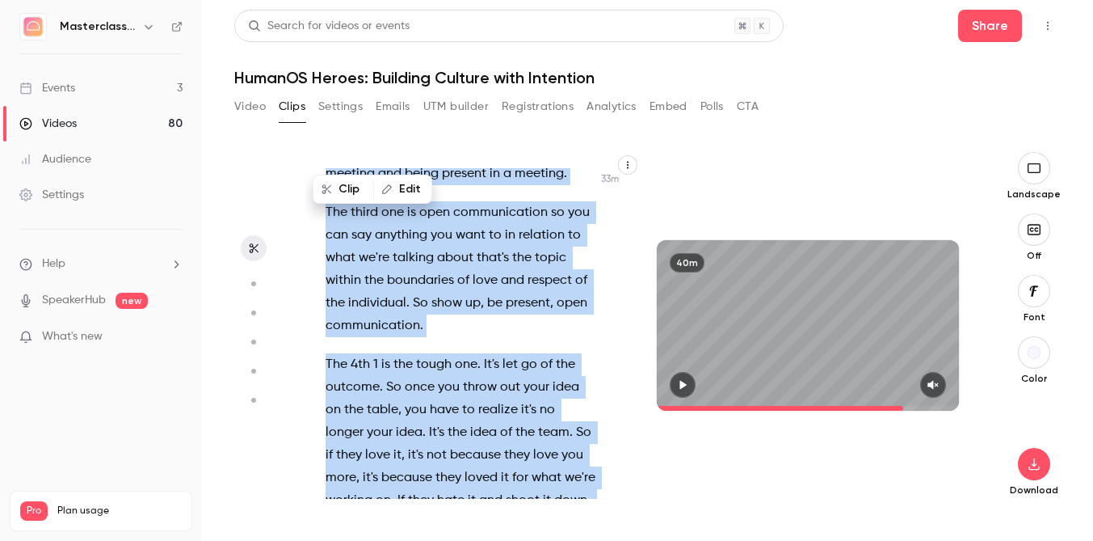
scroll to position [20204, 0]
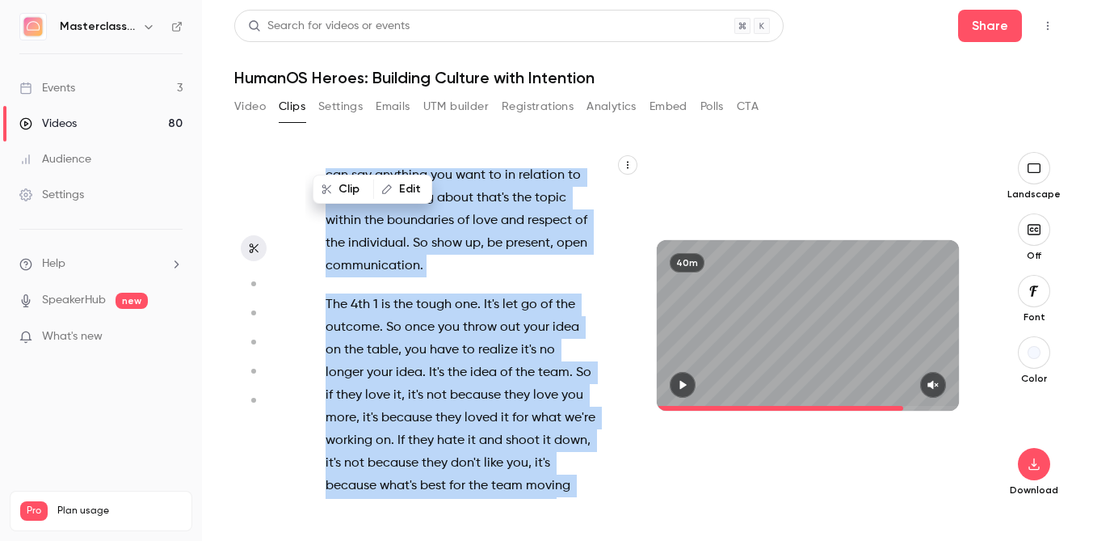
drag, startPoint x: 319, startPoint y: 318, endPoint x: 451, endPoint y: 407, distance: 158.9
click at [451, 407] on div "Take 10 seconds , but we can crop this bit out , so that's all good . And we ar…" at bounding box center [468, 333] width 327 height 330
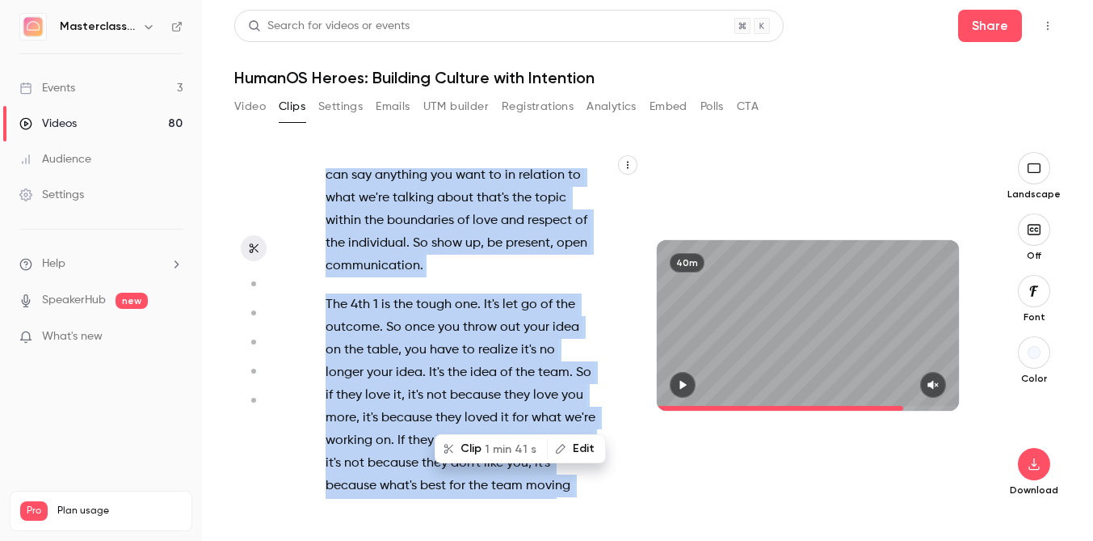
click at [464, 452] on button "Clip 1 min 41 s" at bounding box center [491, 449] width 110 height 26
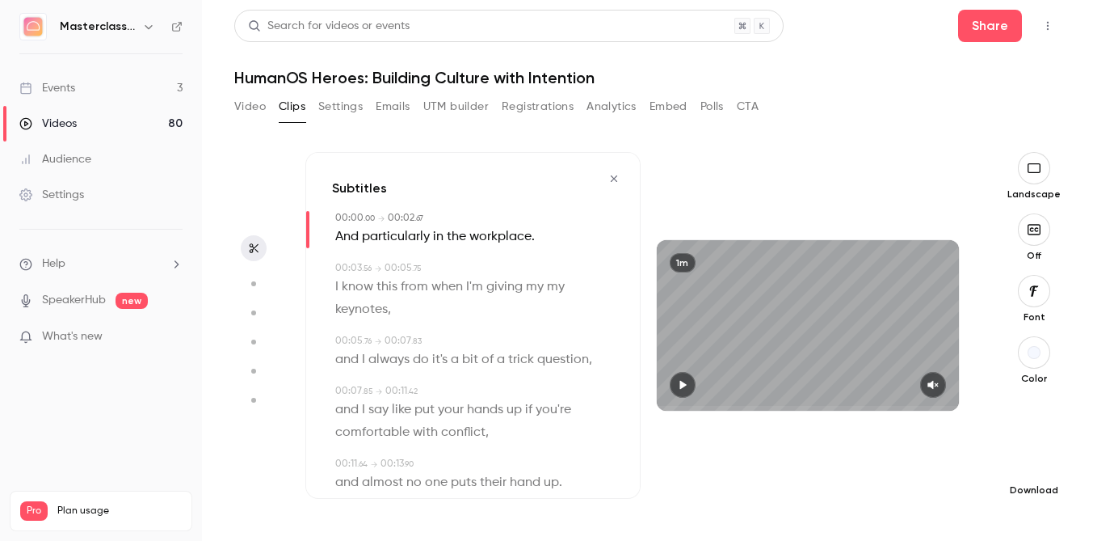
click at [1033, 463] on icon "button" at bounding box center [1034, 463] width 19 height 13
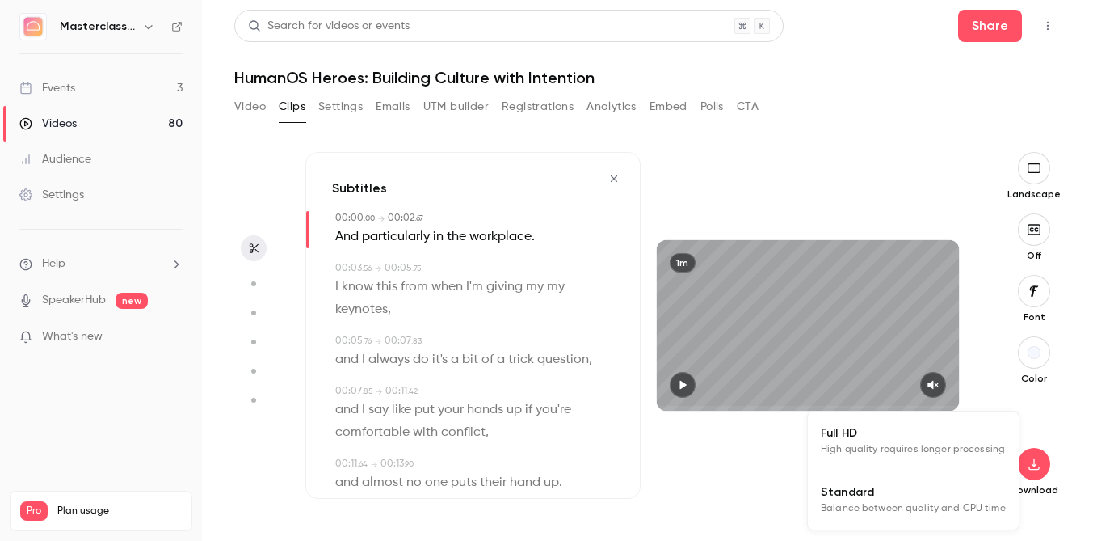
click at [938, 452] on span "High quality requires longer processing" at bounding box center [913, 449] width 184 height 16
click at [611, 180] on icon "button" at bounding box center [614, 178] width 13 height 11
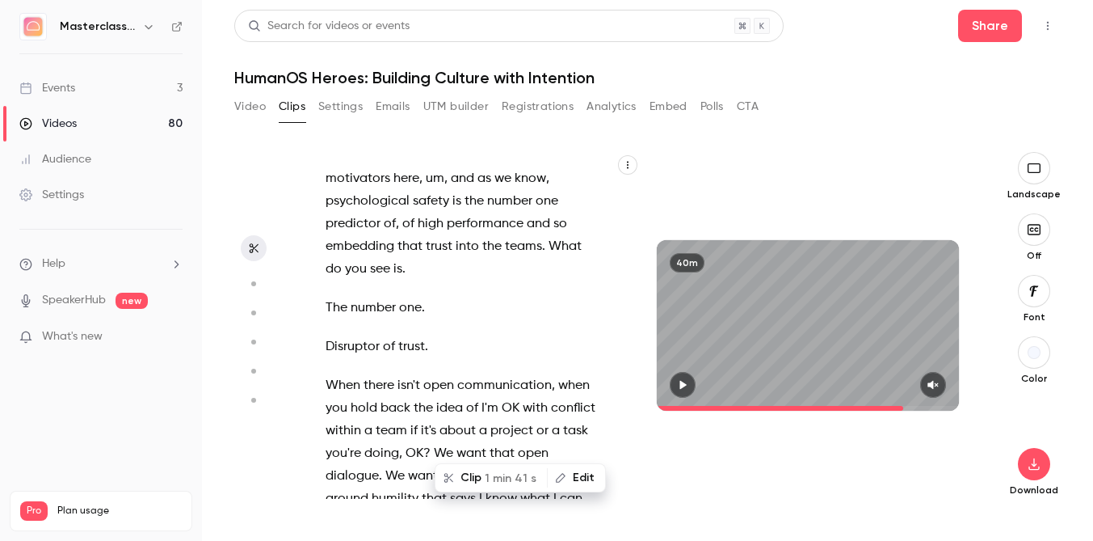
scroll to position [22623, 0]
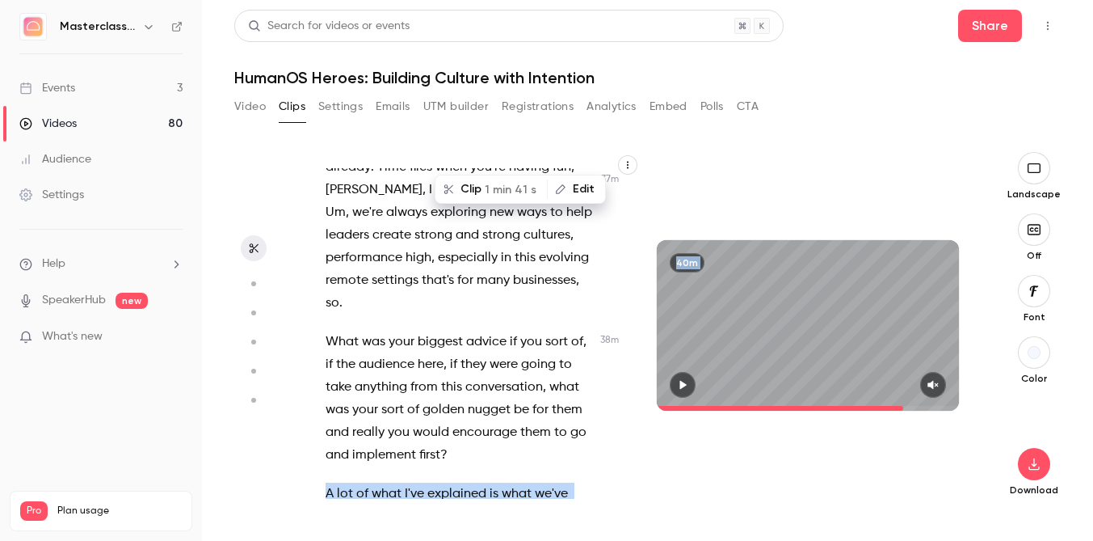
drag, startPoint x: 313, startPoint y: 295, endPoint x: 398, endPoint y: 507, distance: 228.4
click at [398, 507] on div "Take 10 seconds , but we can crop this bit out , so that's all good . And we ar…" at bounding box center [640, 346] width 670 height 389
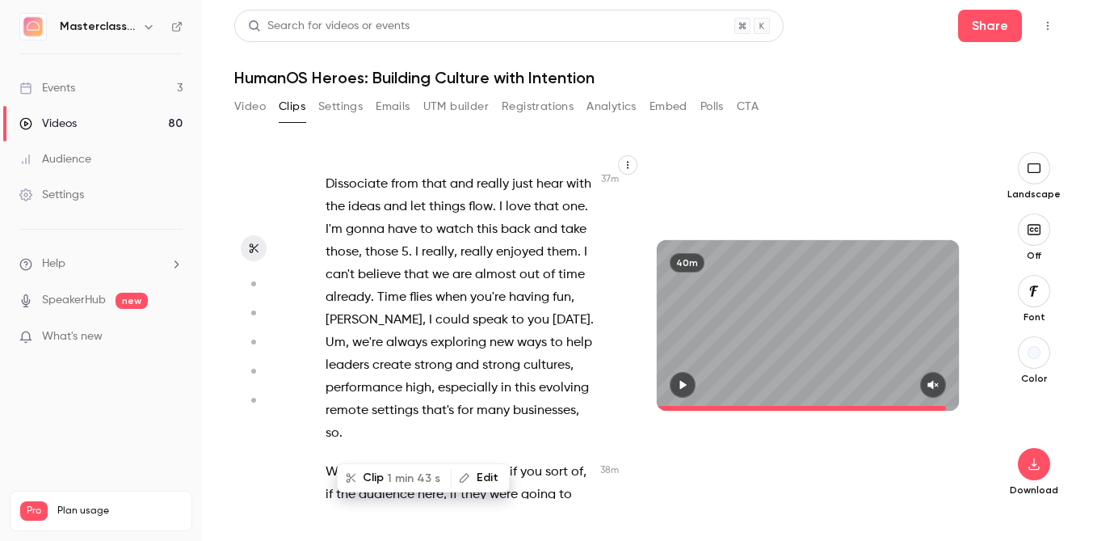
scroll to position [22612, 0]
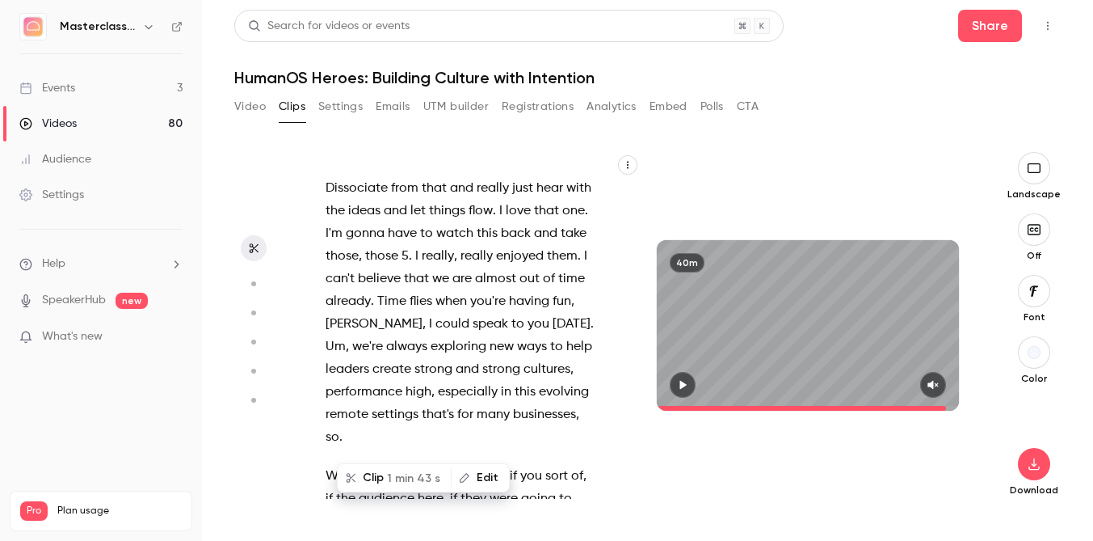
click at [325, 318] on div "Take 10 seconds , but we can crop this bit out , so that's all good . And we ar…" at bounding box center [468, 333] width 327 height 330
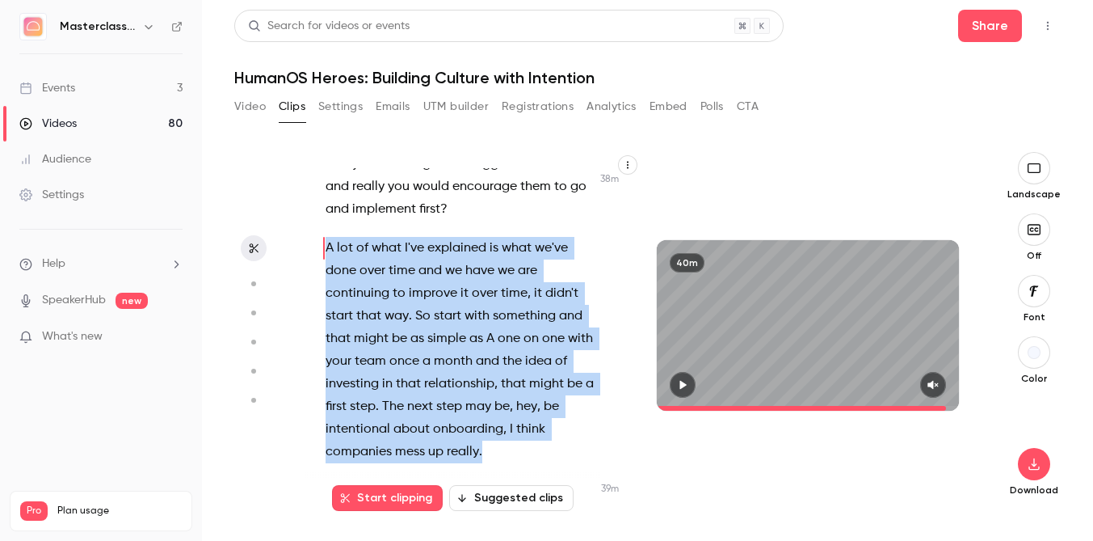
scroll to position [22990, 0]
drag, startPoint x: 318, startPoint y: 318, endPoint x: 569, endPoint y: 340, distance: 251.4
click at [569, 340] on div "Take 10 seconds , but we can crop this bit out , so that's all good . And we ar…" at bounding box center [468, 333] width 327 height 330
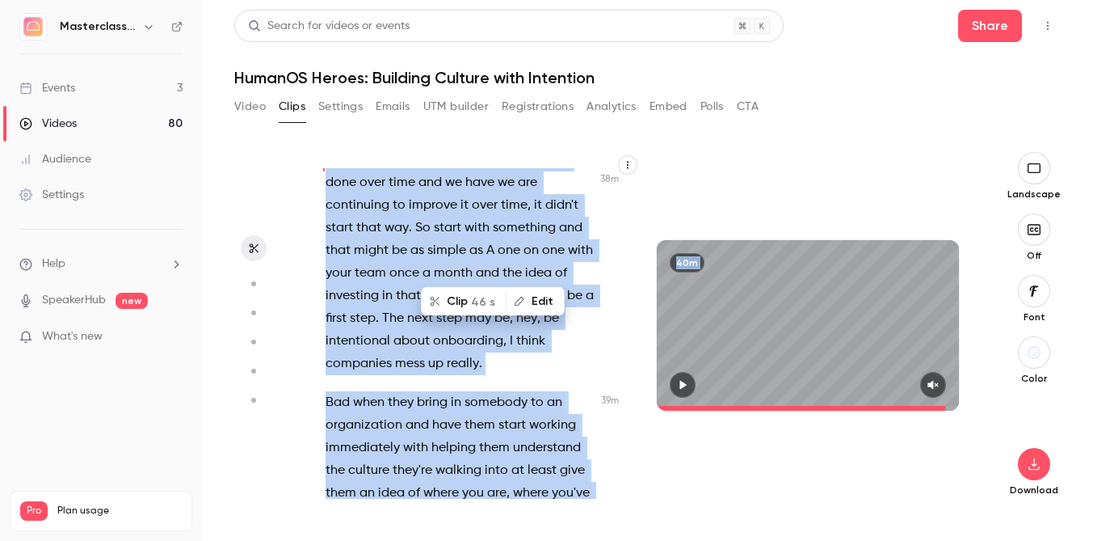
scroll to position [23094, 0]
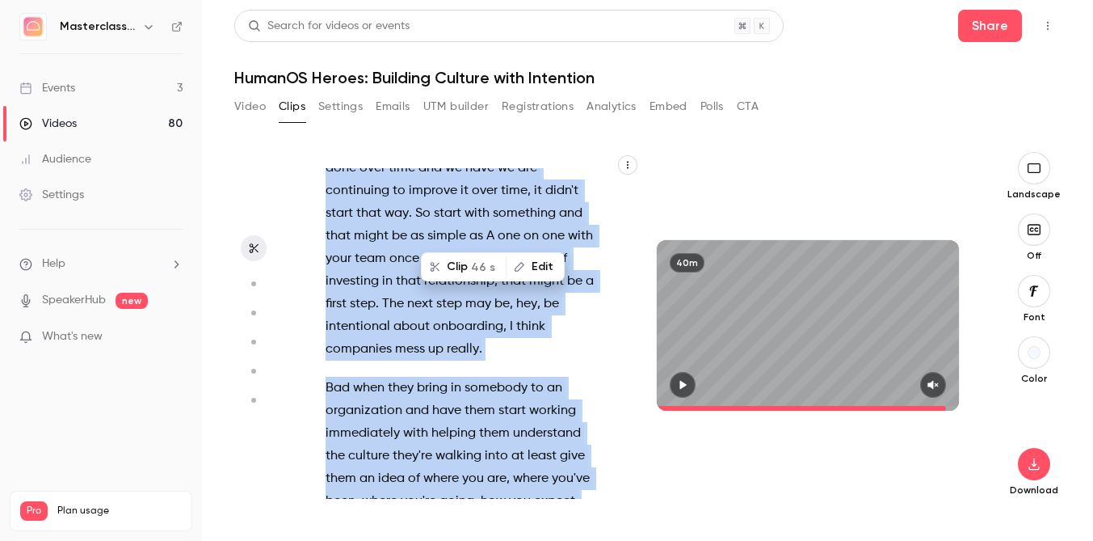
drag, startPoint x: 318, startPoint y: 260, endPoint x: 620, endPoint y: 222, distance: 304.6
click at [620, 222] on div "Take 10 seconds , but we can crop this bit out , so that's all good . And we ar…" at bounding box center [468, 333] width 327 height 330
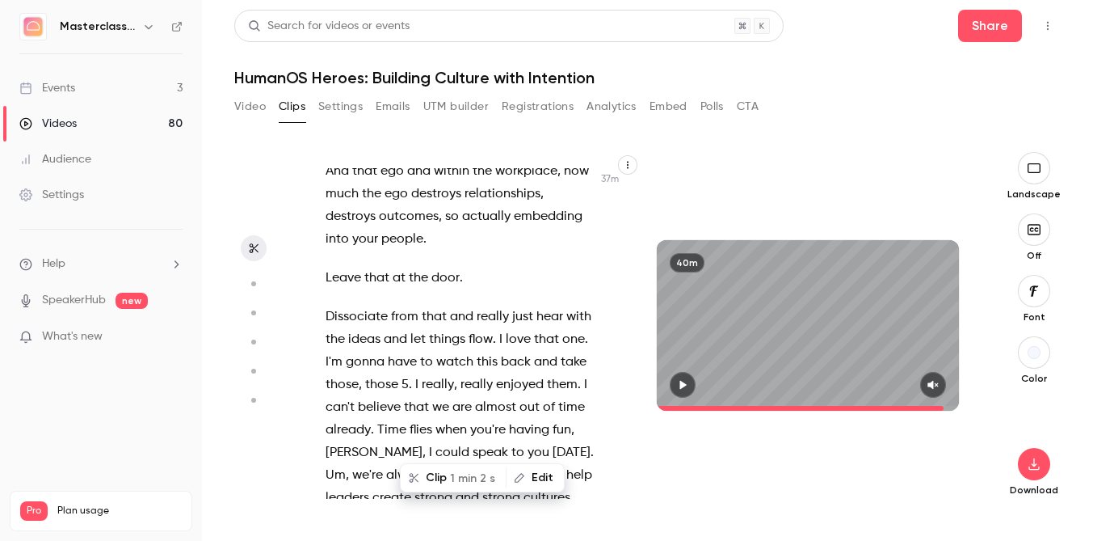
scroll to position [22460, 0]
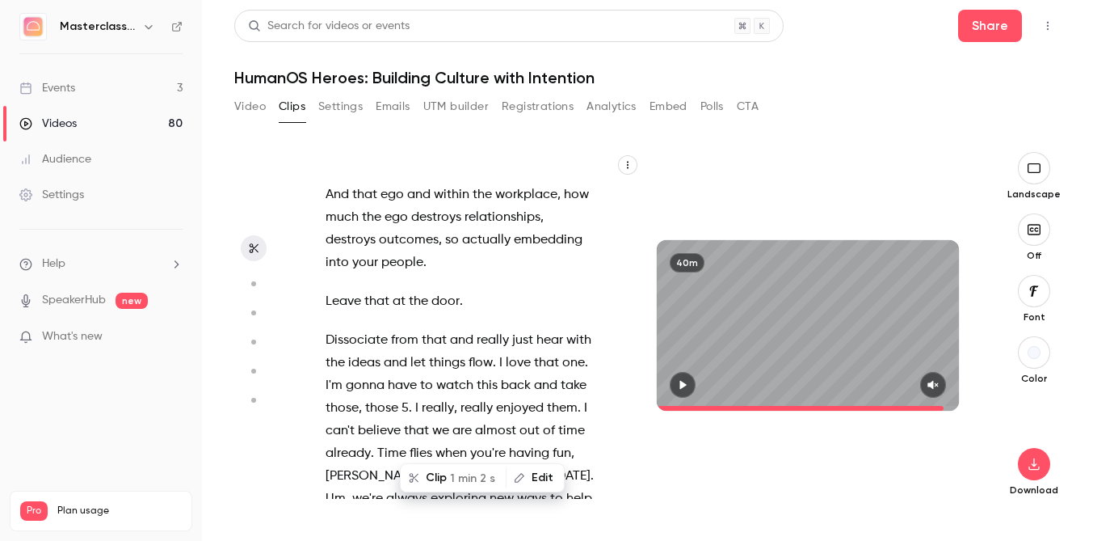
click at [465, 478] on span "1 min 2 s" at bounding box center [472, 477] width 45 height 17
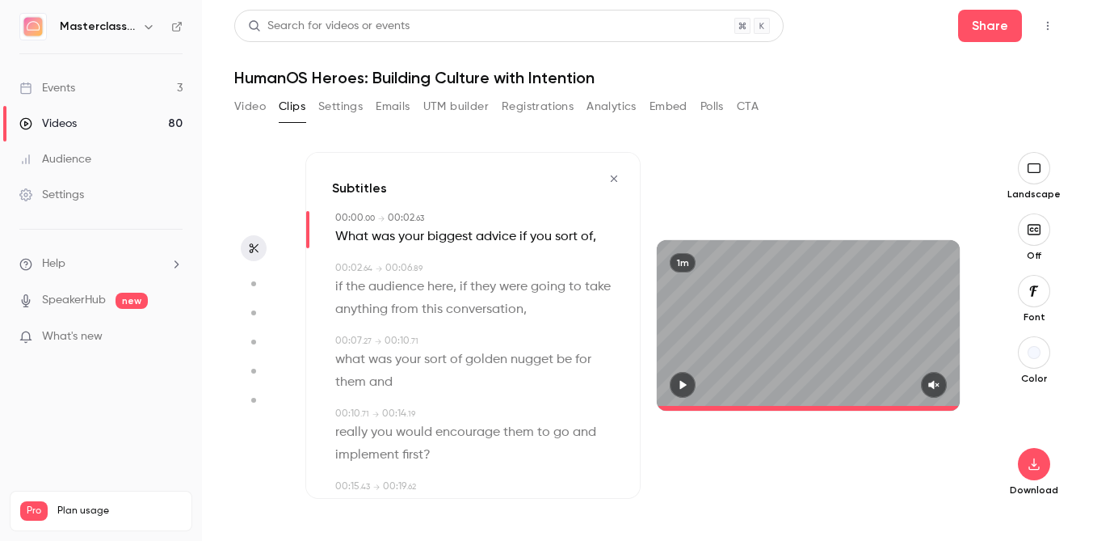
type input "*"
click at [1045, 465] on button "button" at bounding box center [1034, 464] width 32 height 32
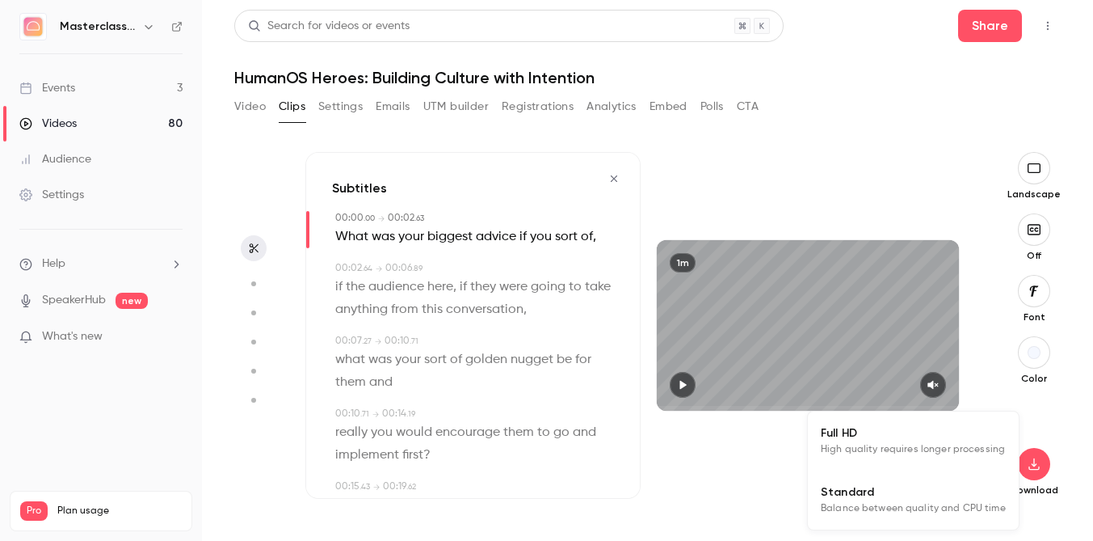
click at [970, 472] on li "Standard Balance between quality and CPU time" at bounding box center [913, 499] width 211 height 59
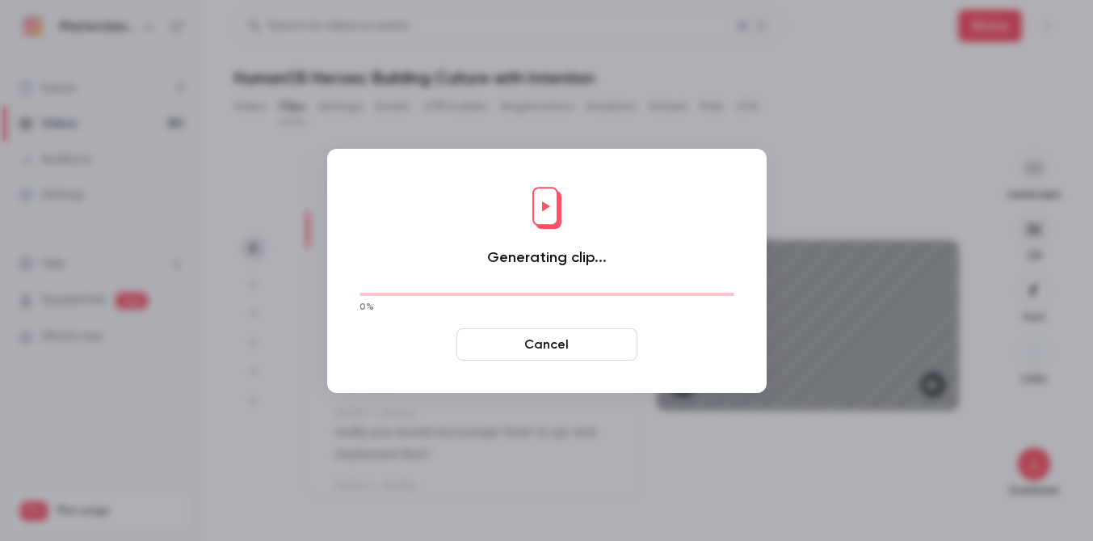
click at [593, 343] on button "Cancel" at bounding box center [547, 344] width 181 height 32
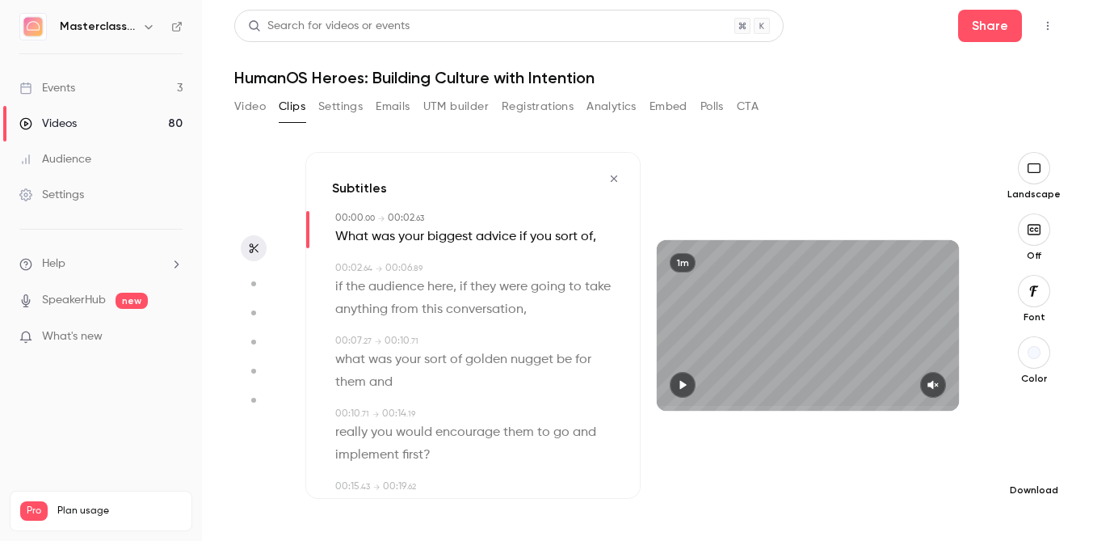
click at [1034, 463] on icon "button" at bounding box center [1034, 463] width 19 height 13
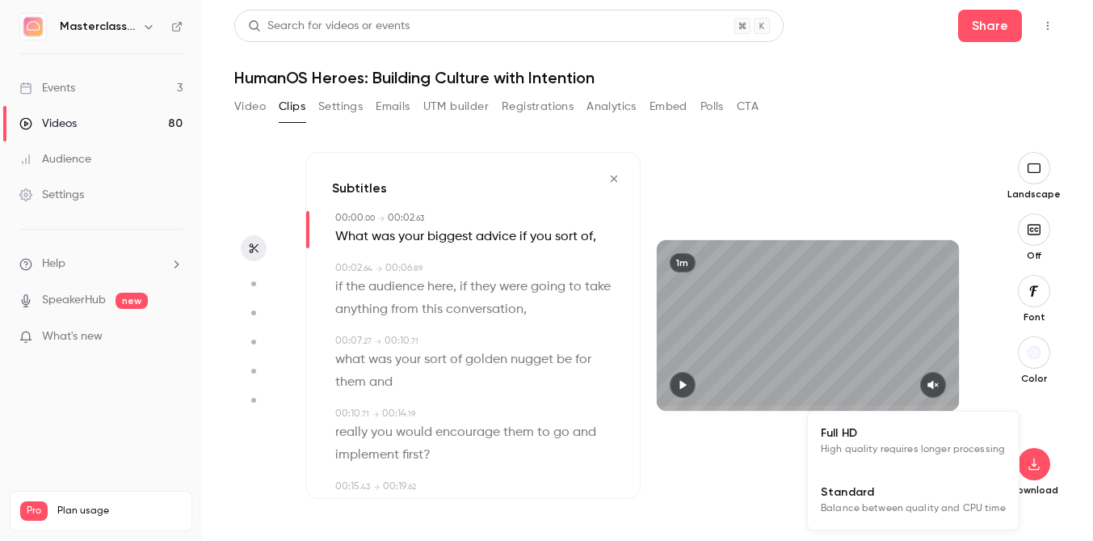
click at [894, 432] on span "Full HD" at bounding box center [913, 432] width 185 height 17
